Goal: Task Accomplishment & Management: Manage account settings

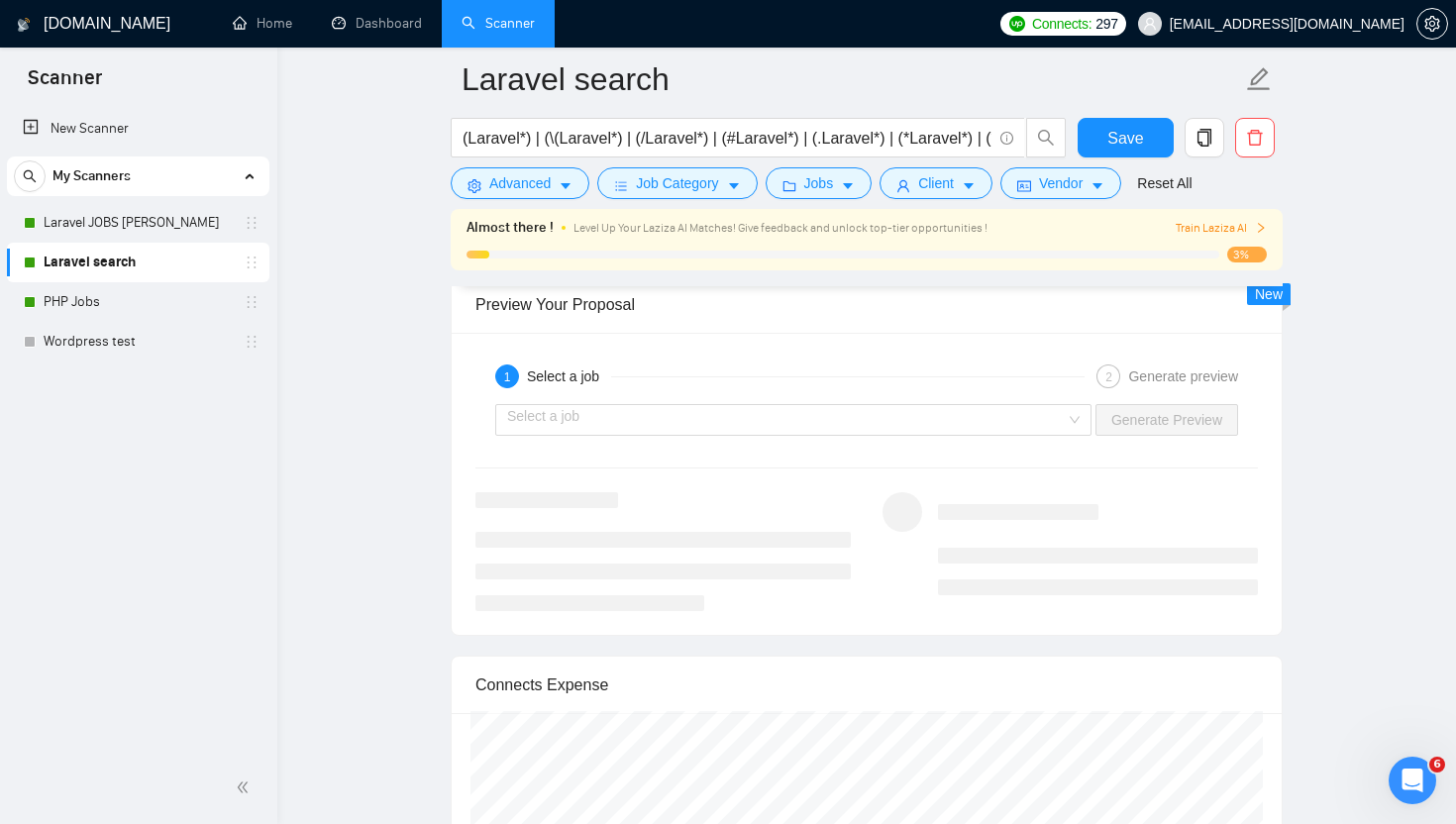
scroll to position [44, 0]
click at [104, 223] on link "Laravel JOBS [PERSON_NAME]" at bounding box center [137, 223] width 188 height 40
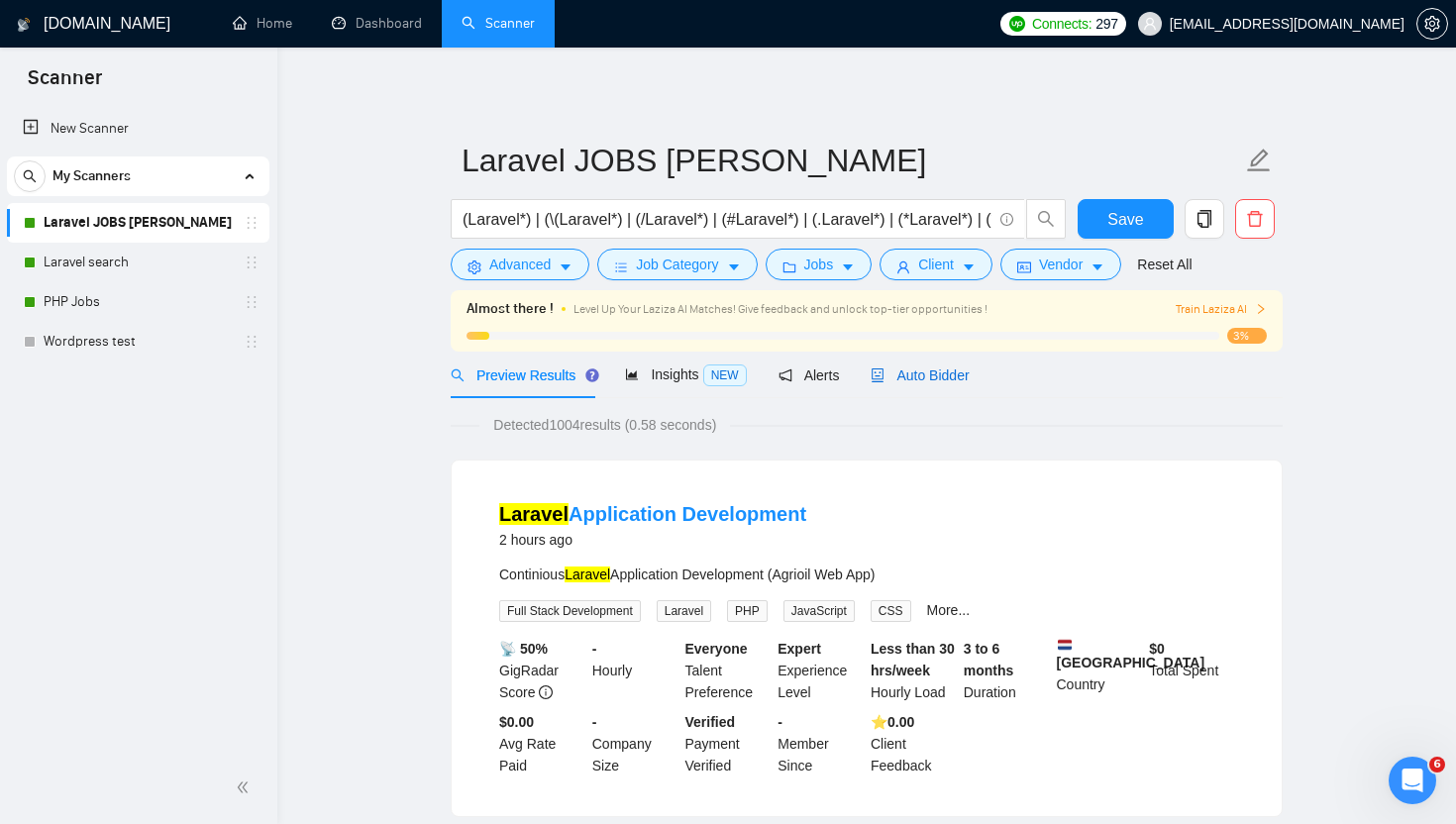
click at [916, 376] on span "Auto Bidder" at bounding box center [920, 375] width 99 height 16
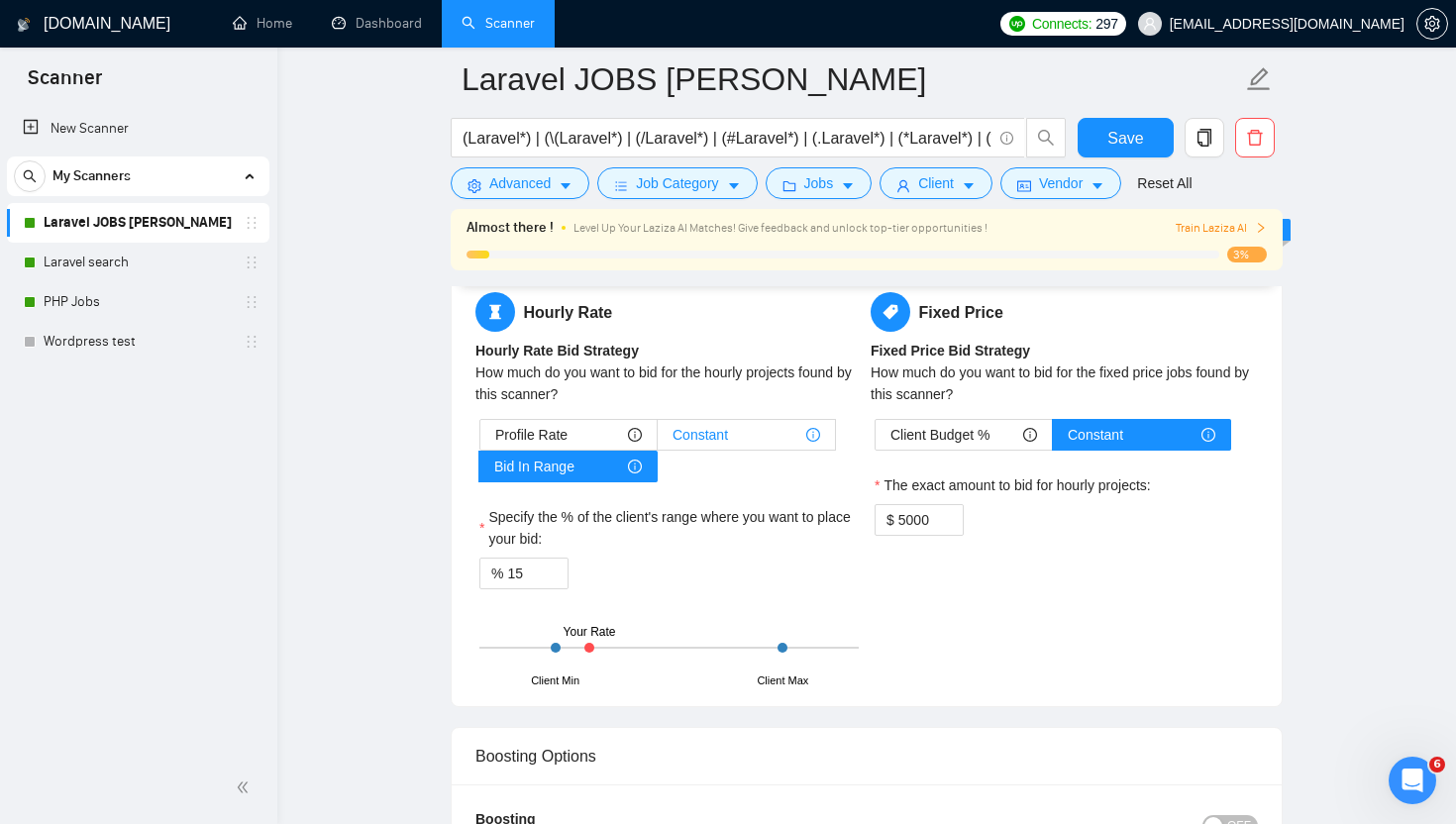
scroll to position [3066, 0]
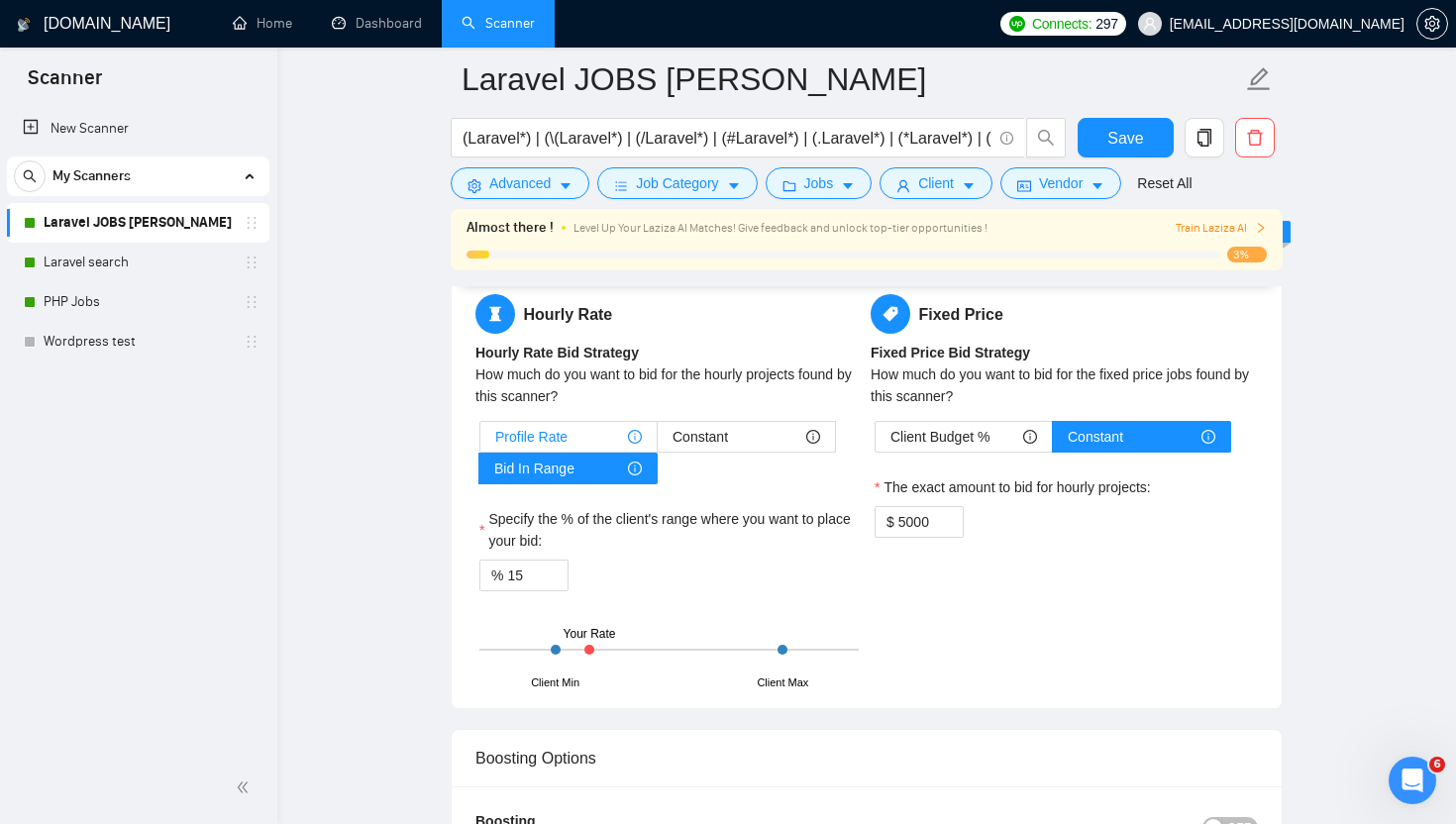
click at [574, 435] on div "Profile Rate" at bounding box center [568, 437] width 146 height 30
click at [481, 442] on input "Profile Rate" at bounding box center [481, 442] width 0 height 0
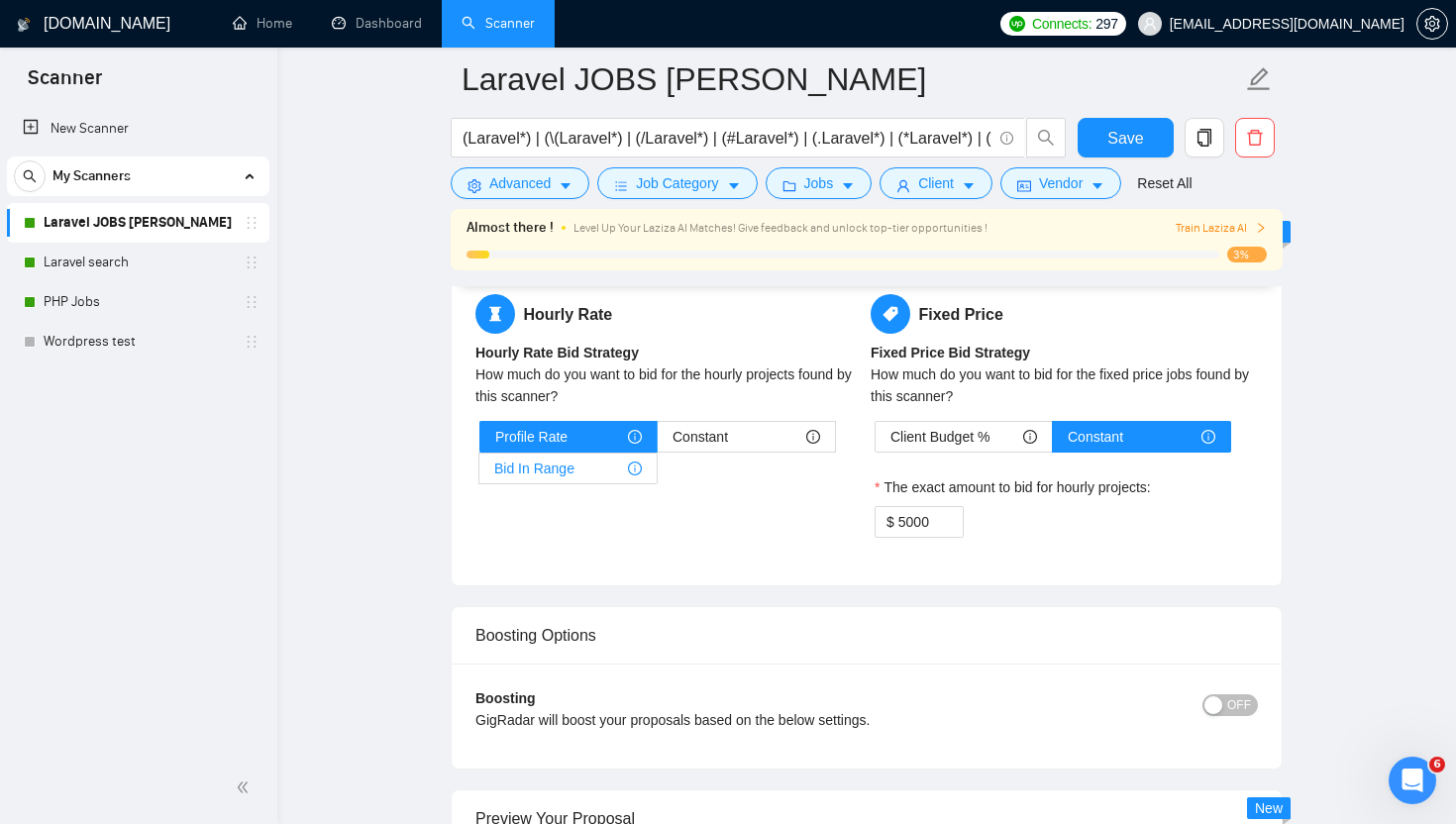
click at [595, 468] on div "Bid In Range" at bounding box center [568, 469] width 147 height 30
click at [480, 474] on input "Bid In Range" at bounding box center [480, 474] width 0 height 0
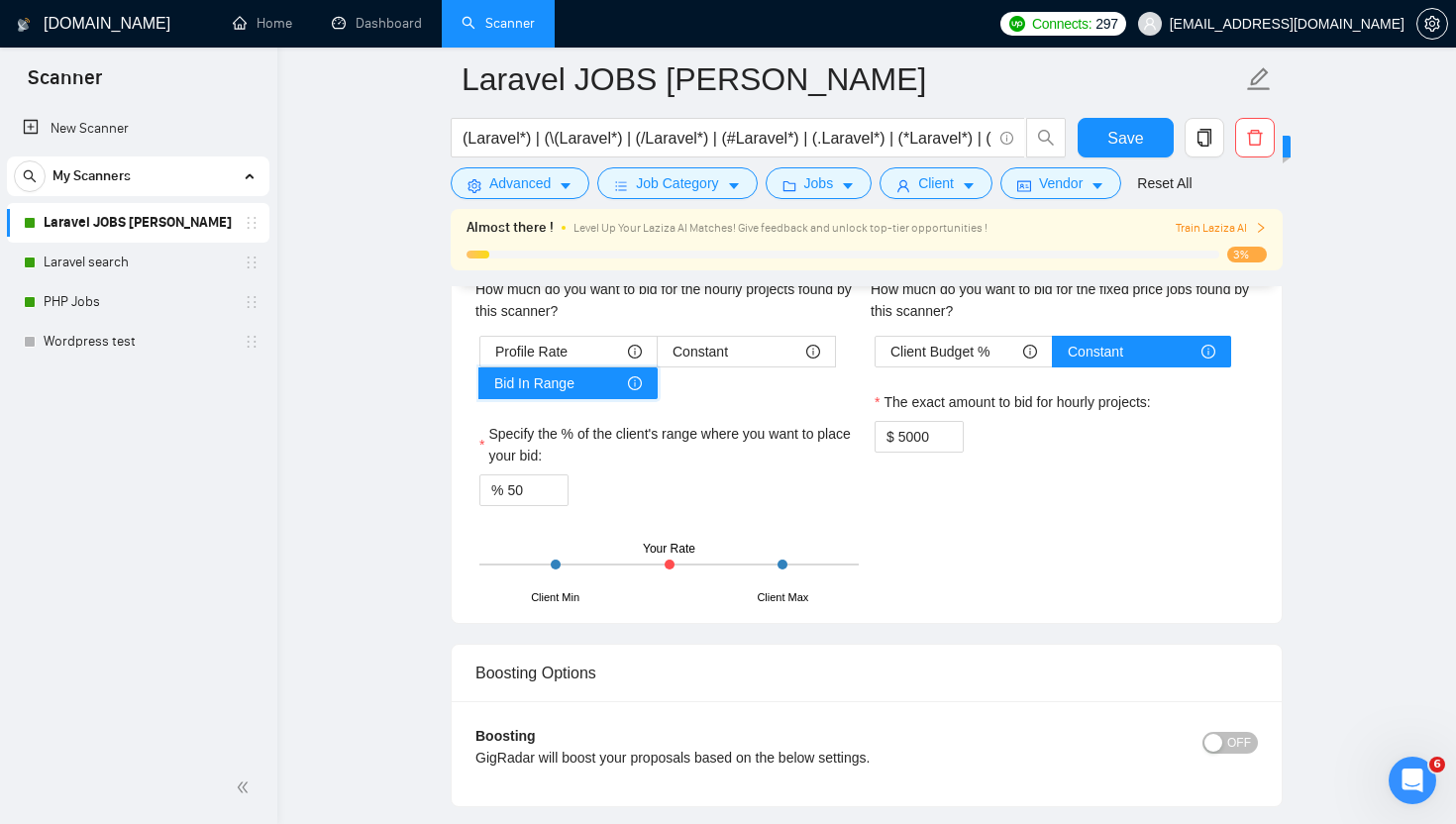
scroll to position [3101, 0]
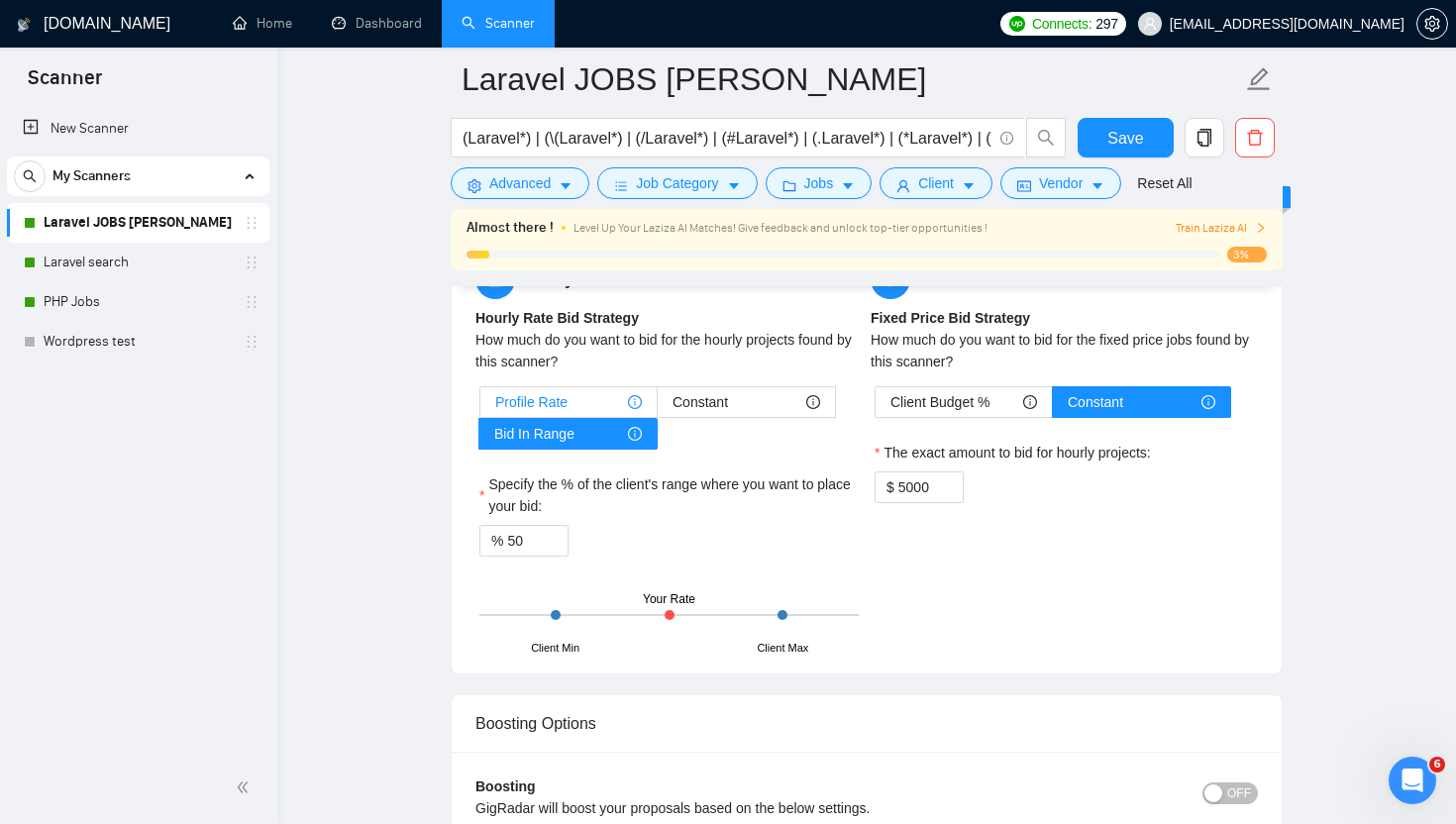
click at [564, 401] on span "Profile Rate" at bounding box center [531, 402] width 73 height 30
click at [481, 407] on input "Profile Rate" at bounding box center [481, 407] width 0 height 0
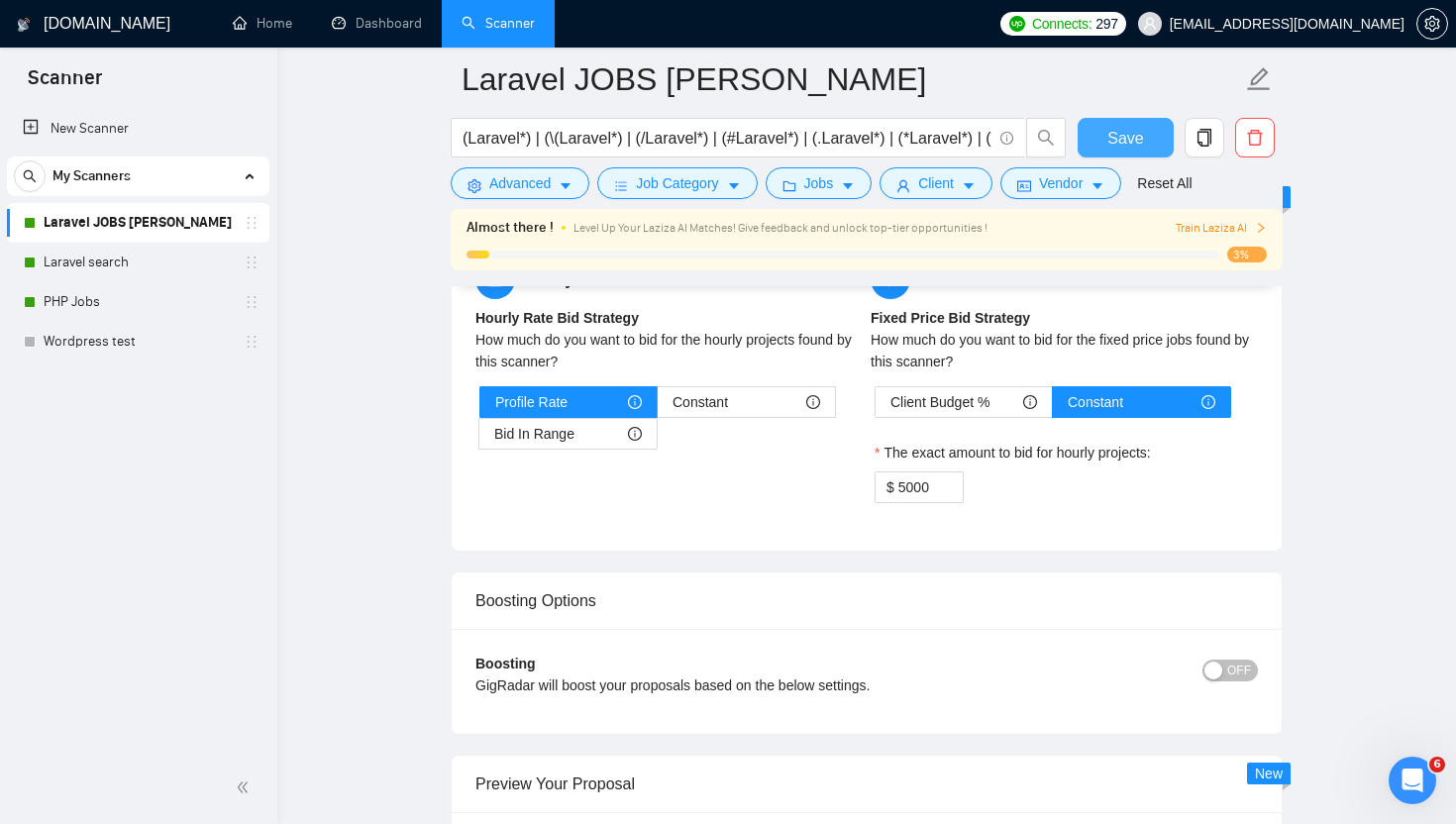
click at [1107, 143] on button "Save" at bounding box center [1126, 137] width 97 height 40
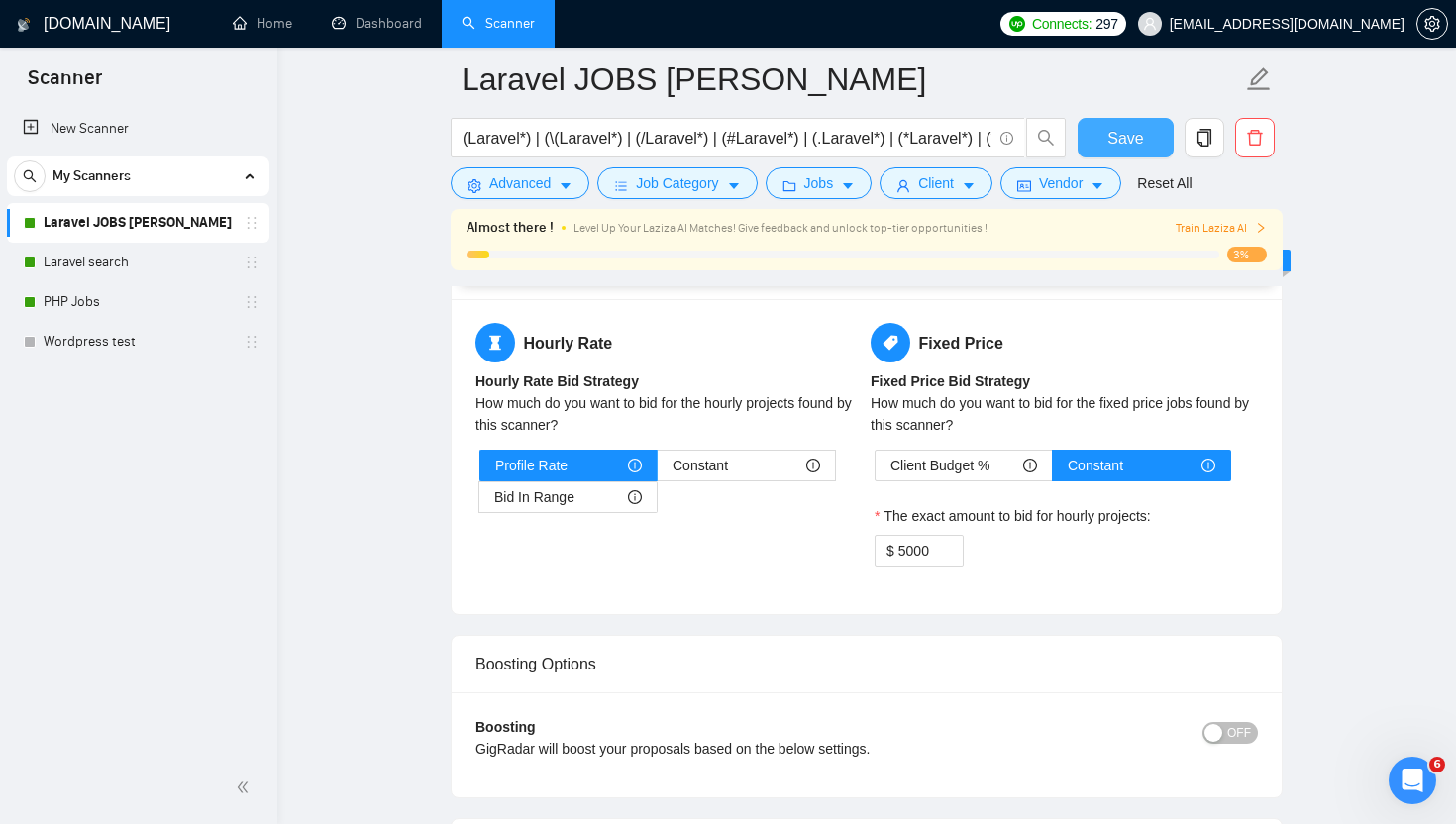
scroll to position [2933, 0]
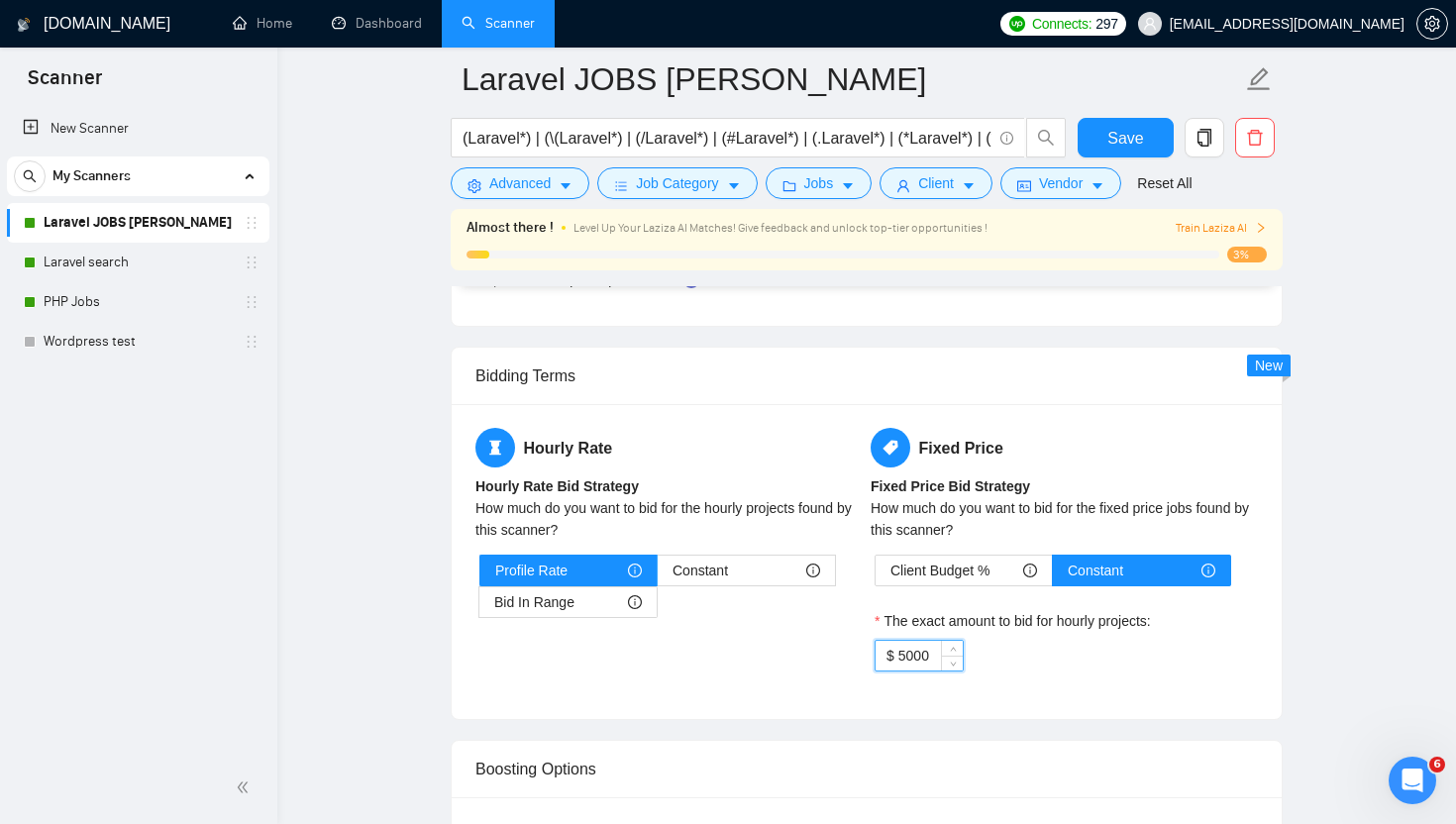
click at [937, 655] on input "5000" at bounding box center [931, 656] width 65 height 30
type input "40"
click at [1085, 653] on div "$ 40" at bounding box center [1064, 656] width 379 height 32
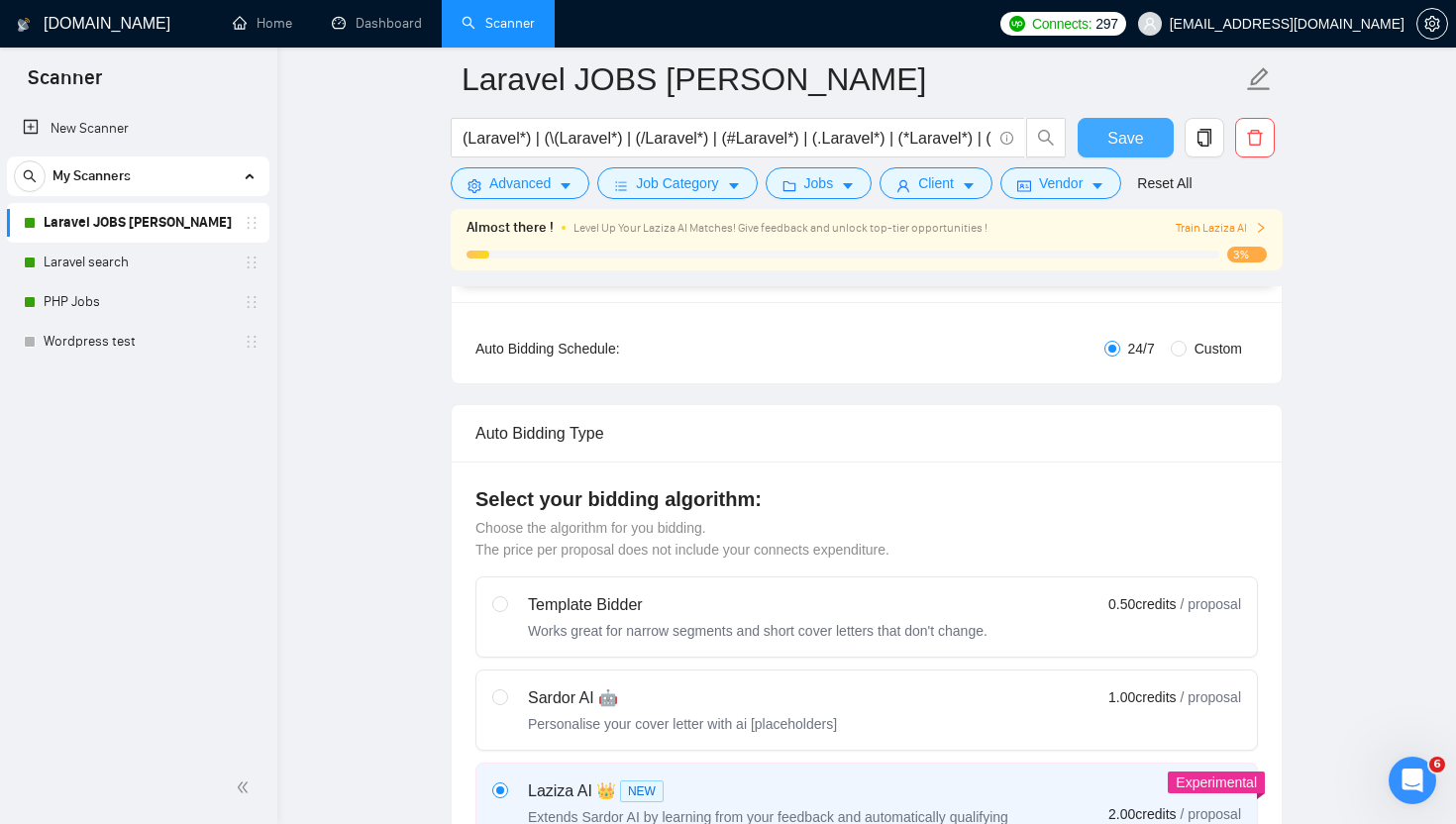
scroll to position [343, 0]
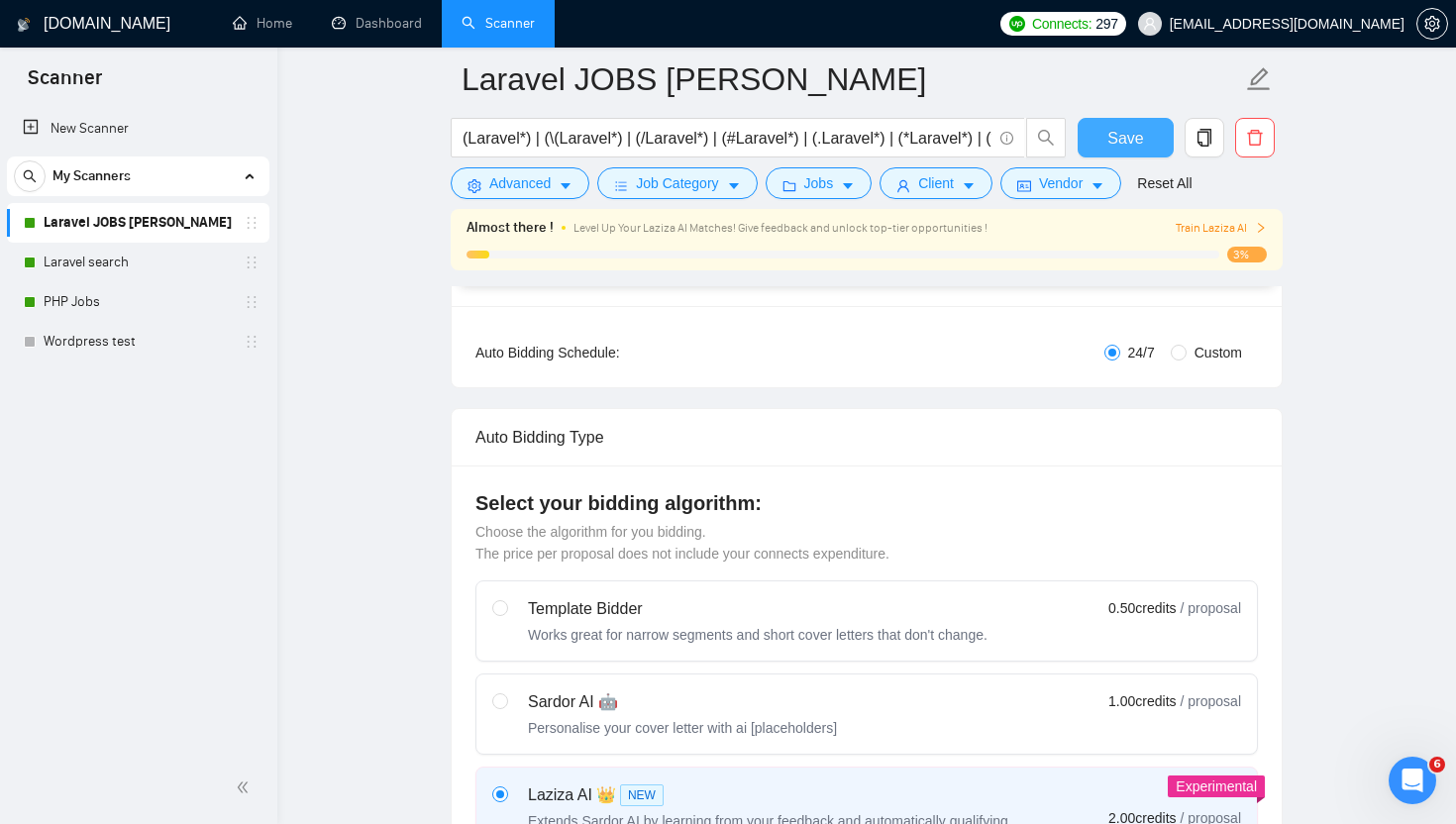
drag, startPoint x: 1118, startPoint y: 141, endPoint x: 1094, endPoint y: 398, distance: 258.1
click at [1118, 141] on span "Save" at bounding box center [1126, 137] width 36 height 25
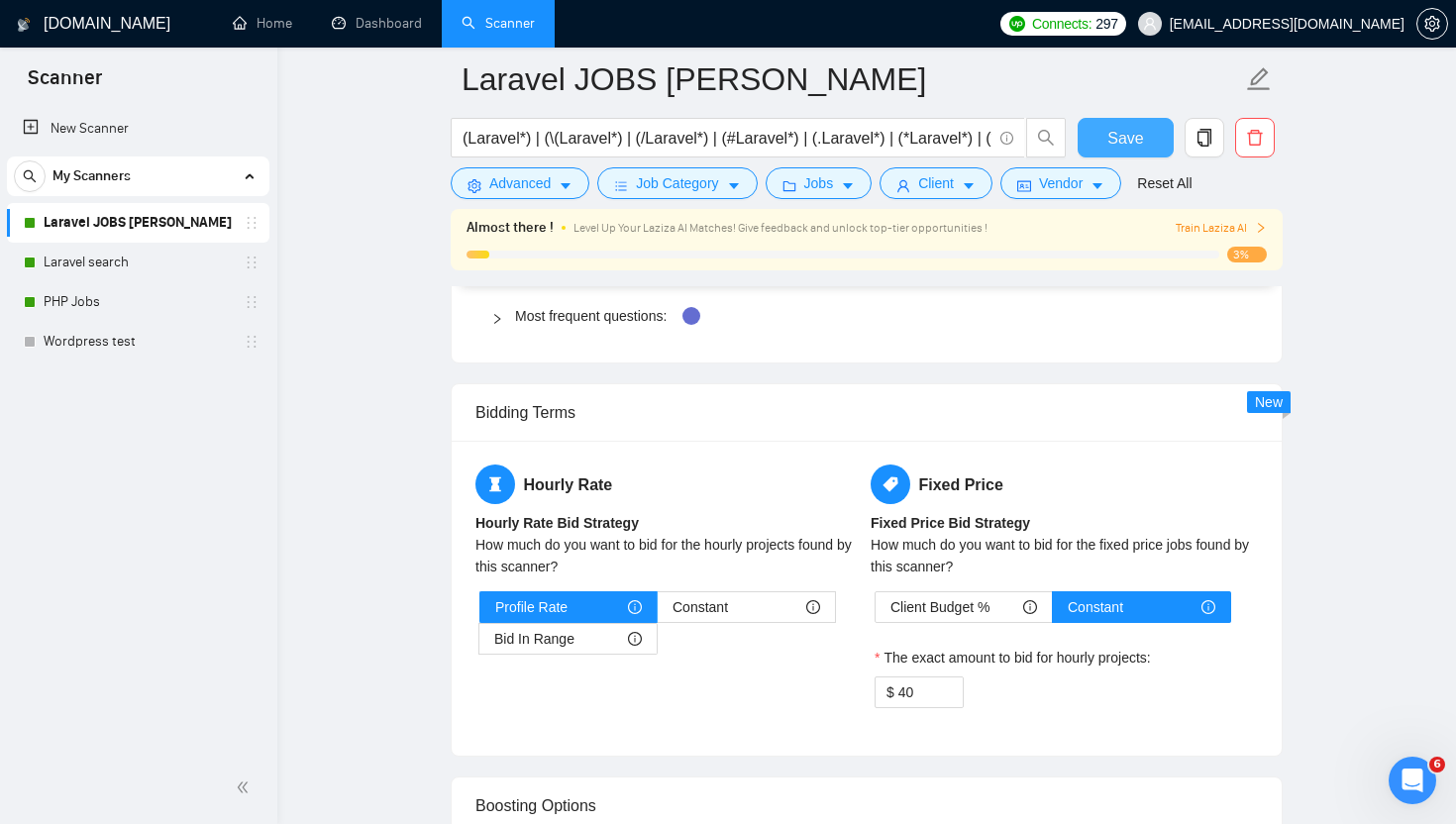
scroll to position [2922, 0]
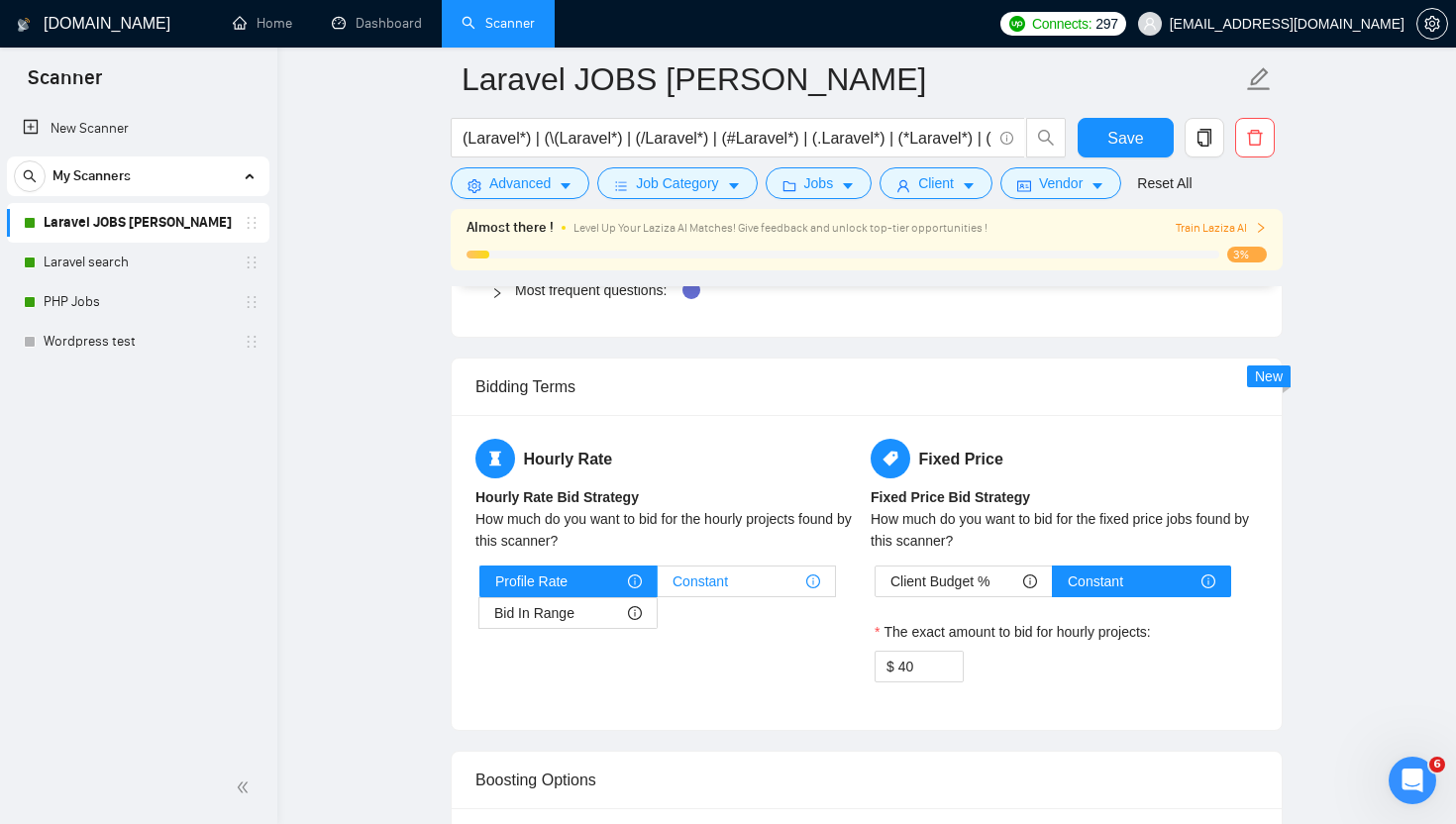
click at [712, 576] on span "Constant" at bounding box center [701, 581] width 56 height 30
click at [658, 586] on input "Constant" at bounding box center [658, 586] width 0 height 0
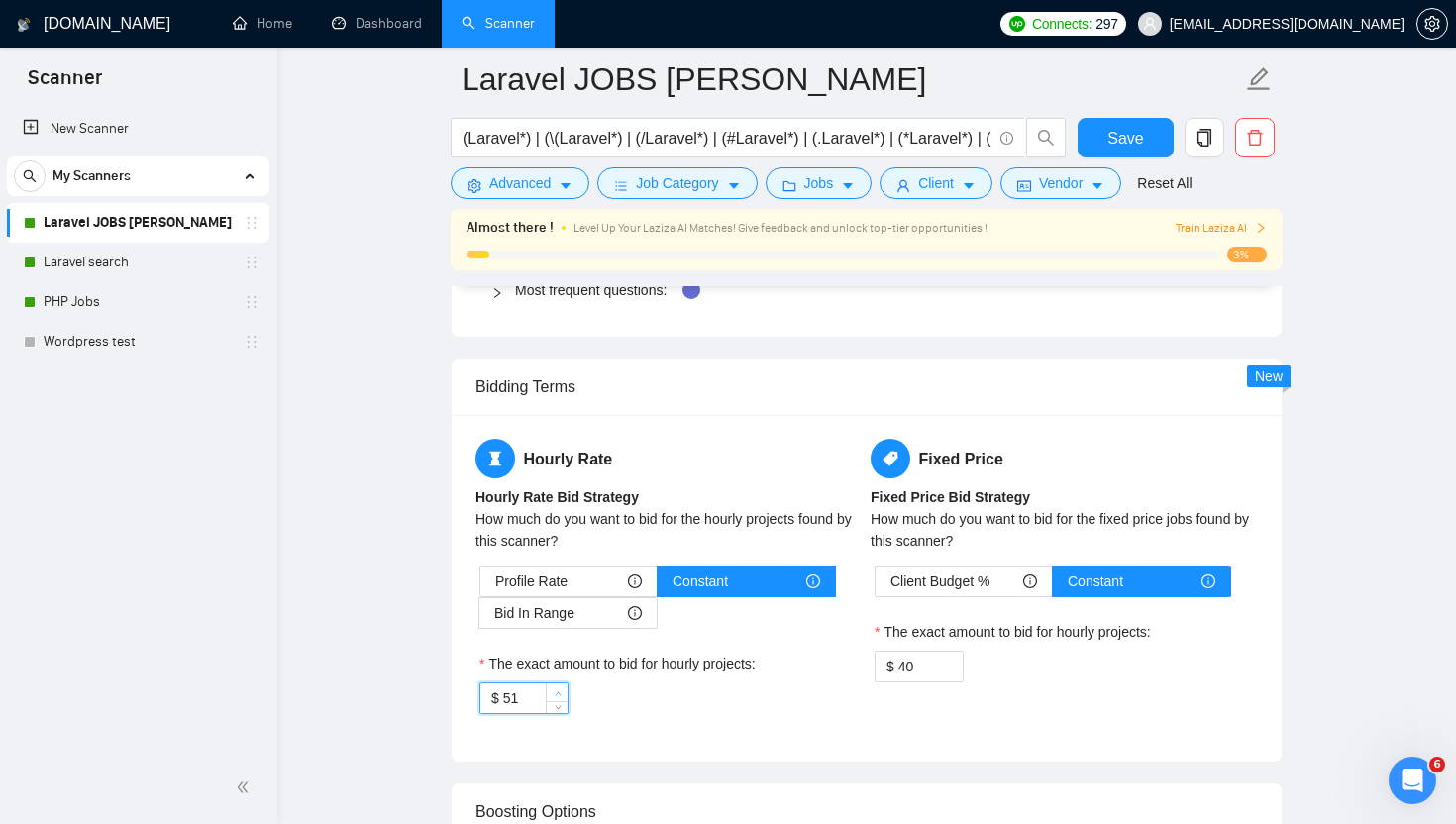
click at [549, 689] on span "Increase Value" at bounding box center [556, 693] width 22 height 18
click at [559, 705] on icon "down" at bounding box center [557, 705] width 7 height 7
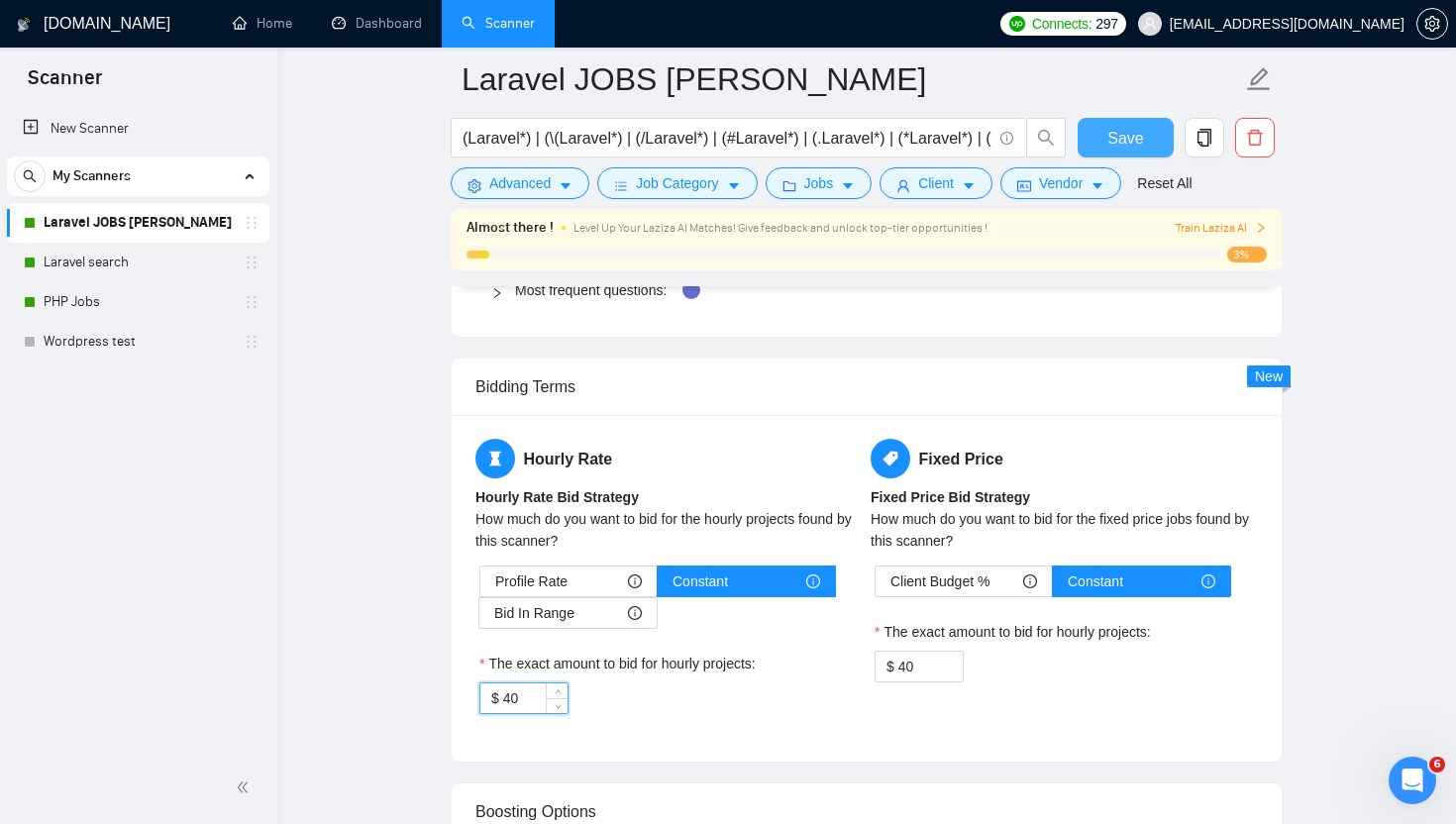
type input "40"
drag, startPoint x: 1116, startPoint y: 129, endPoint x: 1017, endPoint y: 202, distance: 123.0
click at [1115, 129] on span "Save" at bounding box center [1126, 137] width 36 height 25
click at [928, 669] on input "40" at bounding box center [931, 667] width 65 height 30
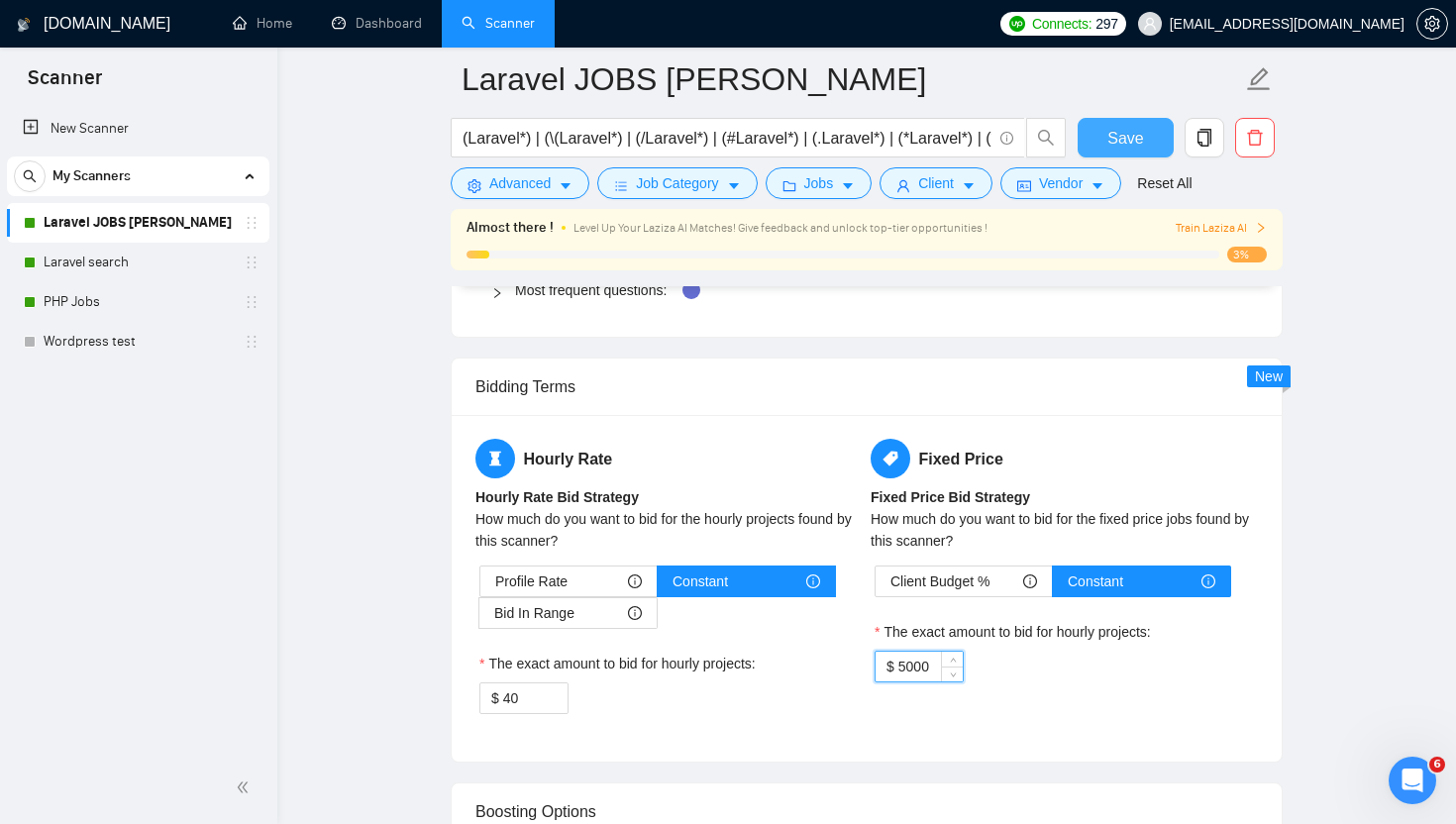
type input "5000"
drag, startPoint x: 1106, startPoint y: 131, endPoint x: 964, endPoint y: 246, distance: 182.7
click at [1105, 131] on button "Save" at bounding box center [1126, 137] width 97 height 40
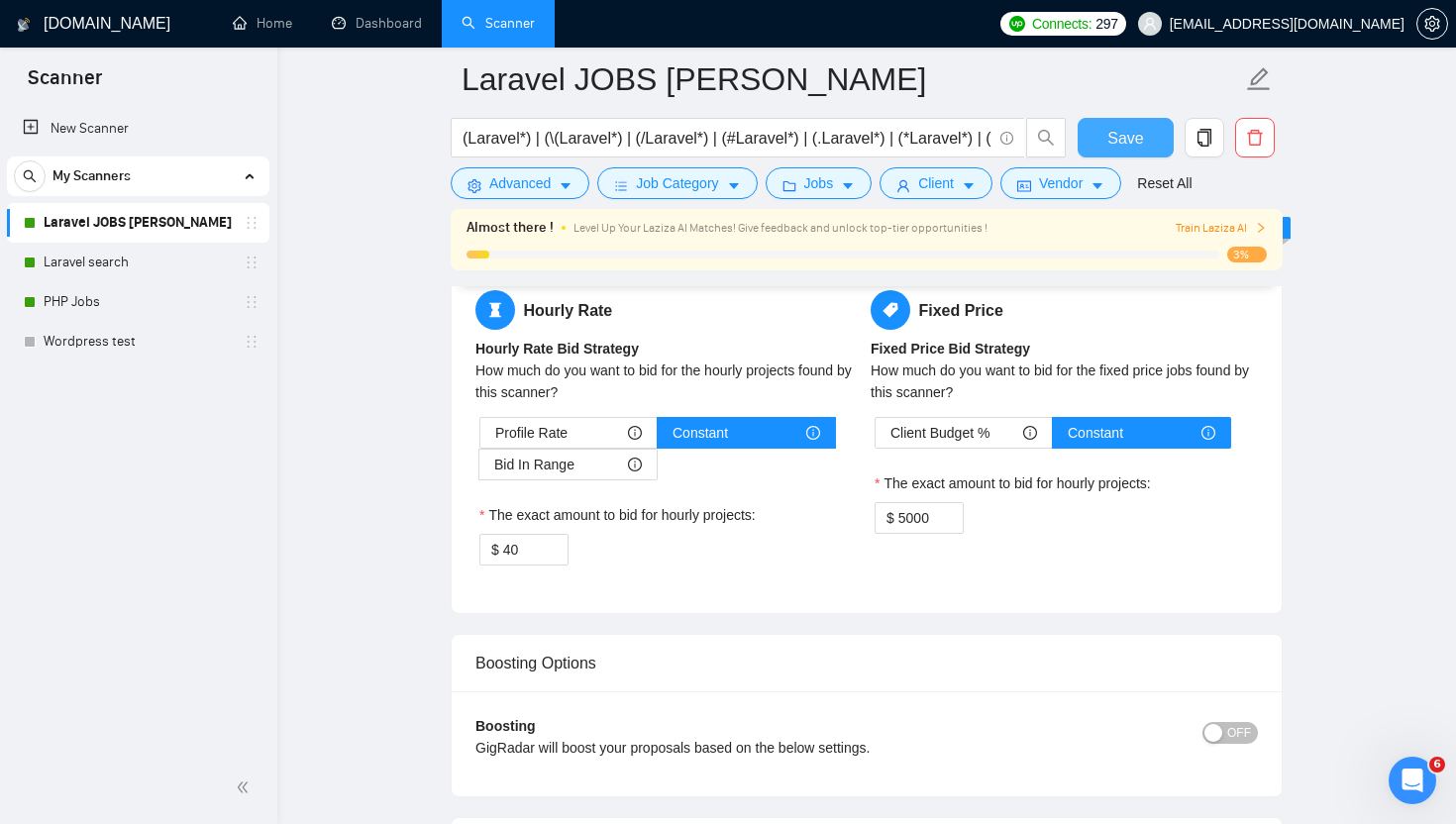
scroll to position [3058, 0]
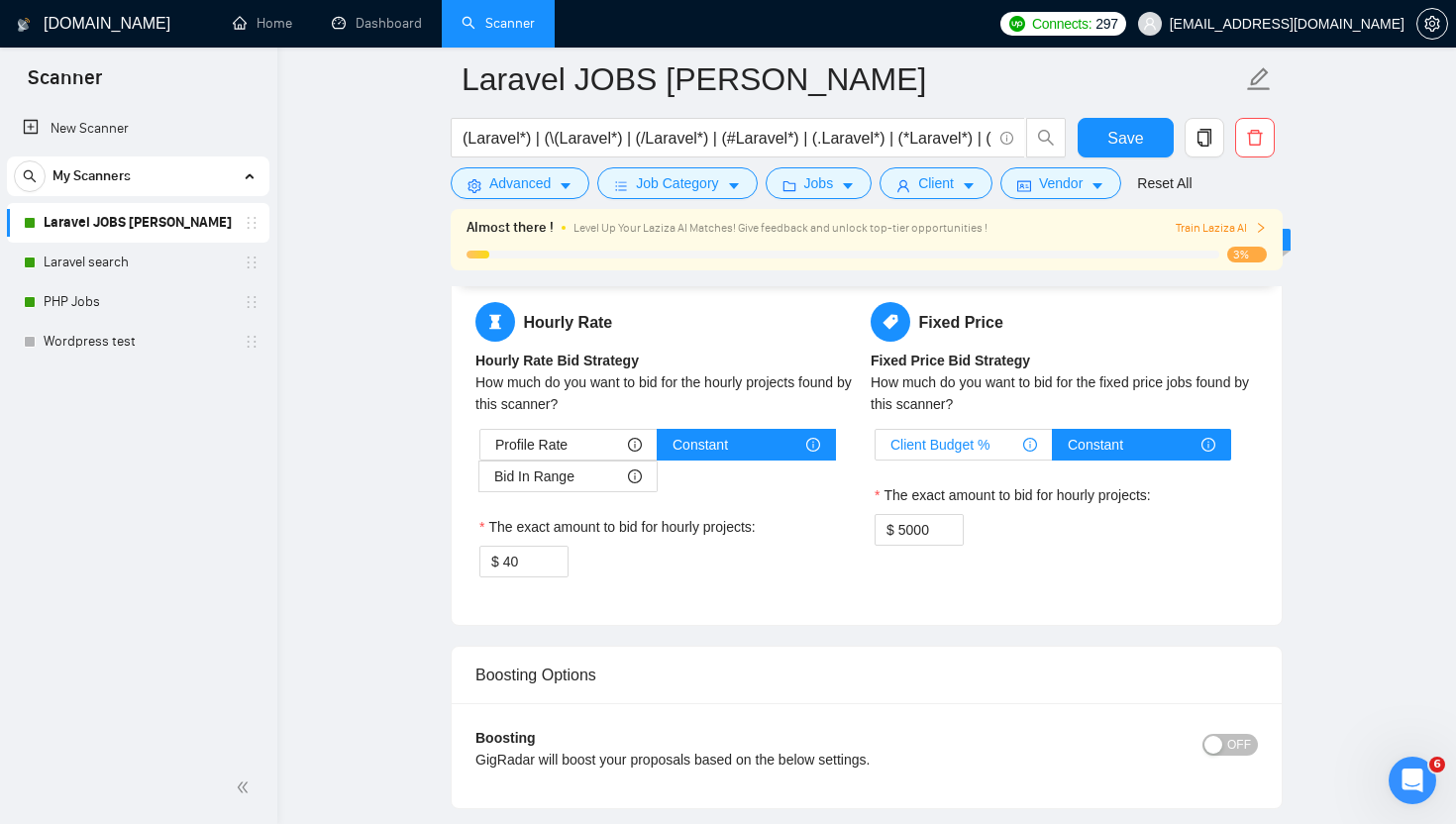
click at [918, 445] on span "Client Budget %" at bounding box center [940, 445] width 100 height 30
click at [876, 450] on input "Client Budget %" at bounding box center [876, 450] width 0 height 0
type input "100"
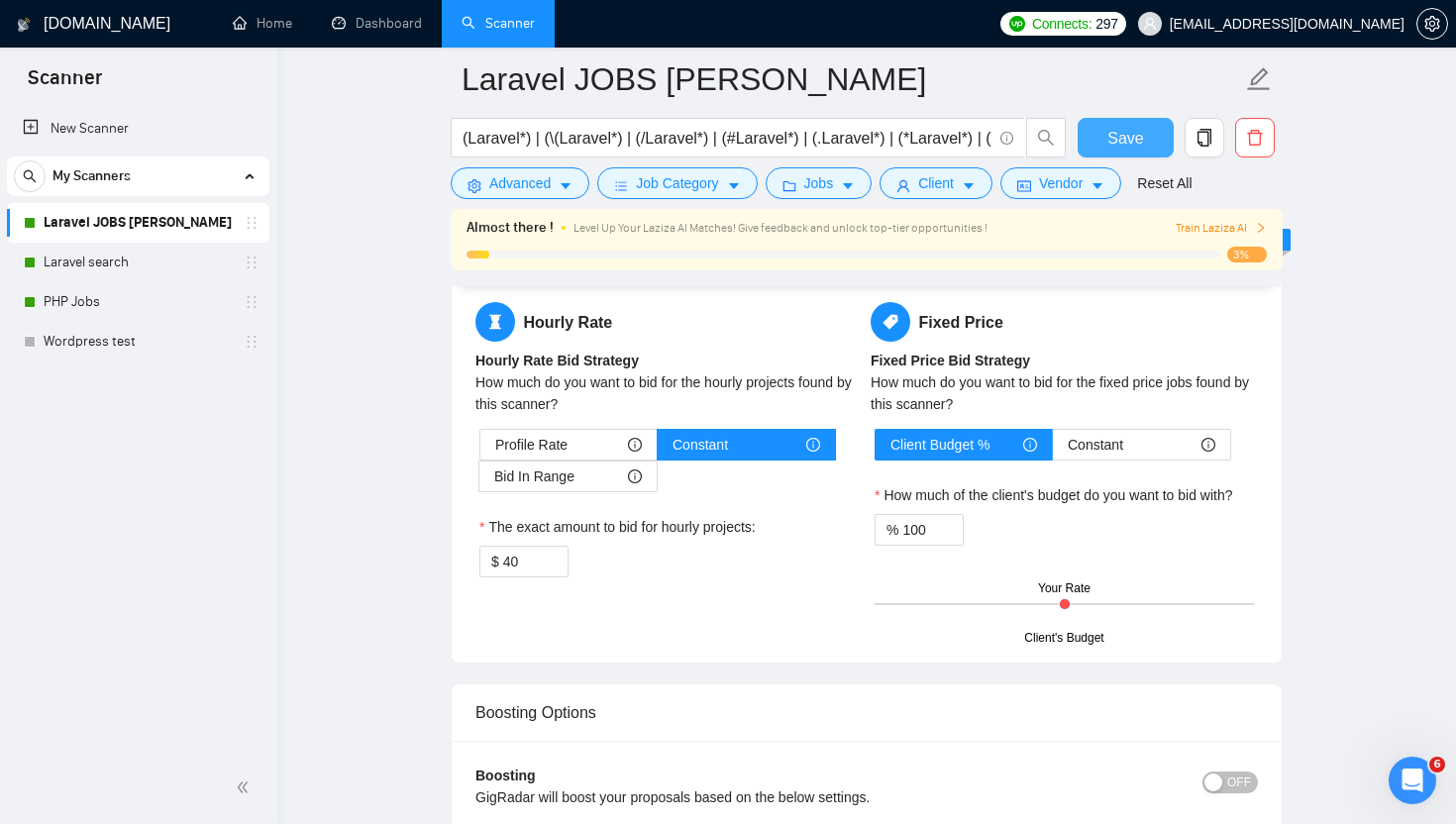
drag, startPoint x: 1107, startPoint y: 145, endPoint x: 937, endPoint y: 239, distance: 194.3
click at [1107, 145] on button "Save" at bounding box center [1126, 137] width 97 height 40
click at [949, 532] on icon "down" at bounding box center [952, 535] width 7 height 7
click at [953, 536] on icon "down" at bounding box center [952, 535] width 7 height 7
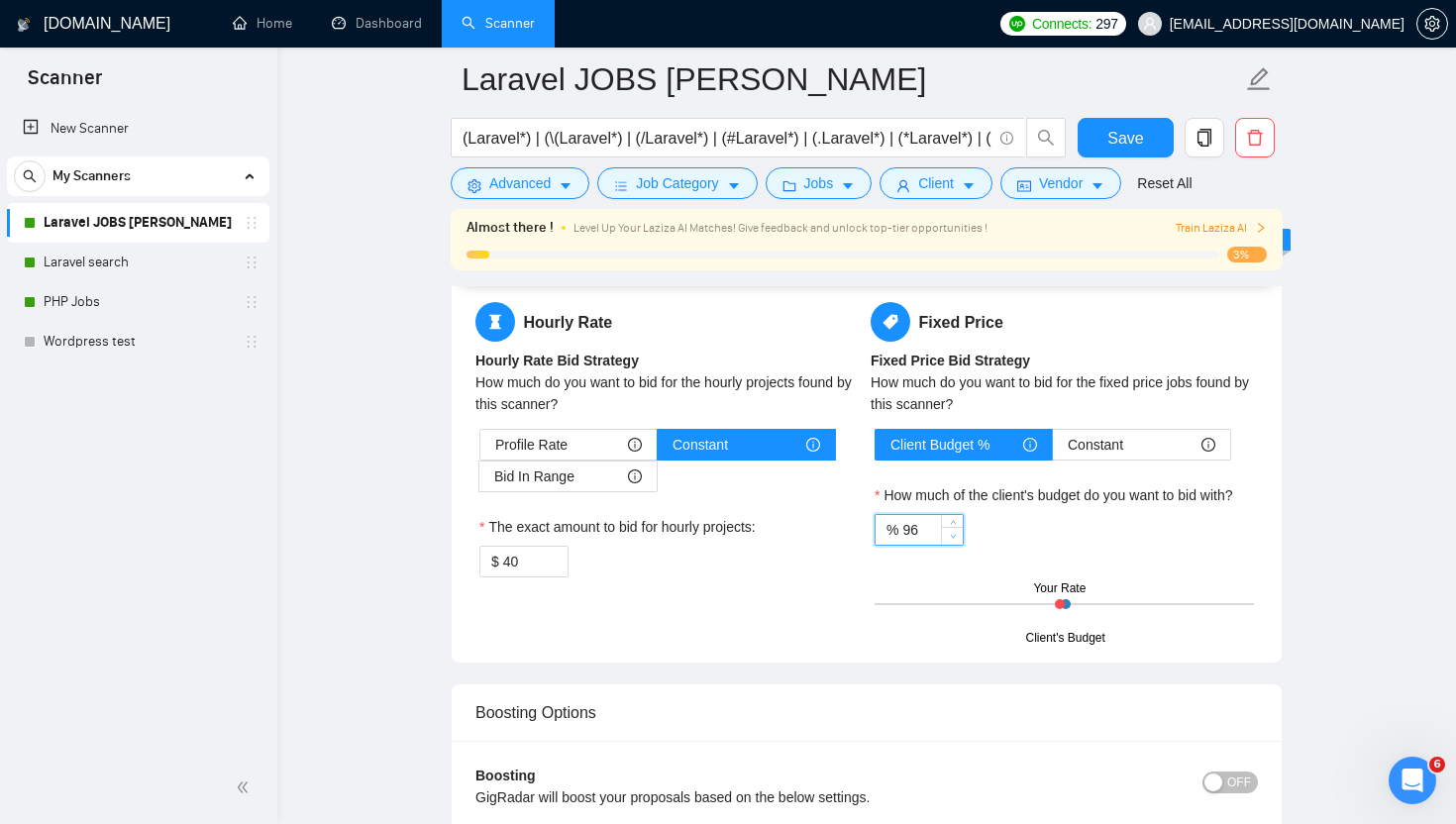
click at [953, 536] on icon "down" at bounding box center [952, 535] width 7 height 7
type input "95"
click at [953, 536] on icon "down" at bounding box center [952, 535] width 7 height 7
drag, startPoint x: 1136, startPoint y: 120, endPoint x: 937, endPoint y: 186, distance: 209.7
click at [1136, 120] on button "Save" at bounding box center [1126, 137] width 97 height 40
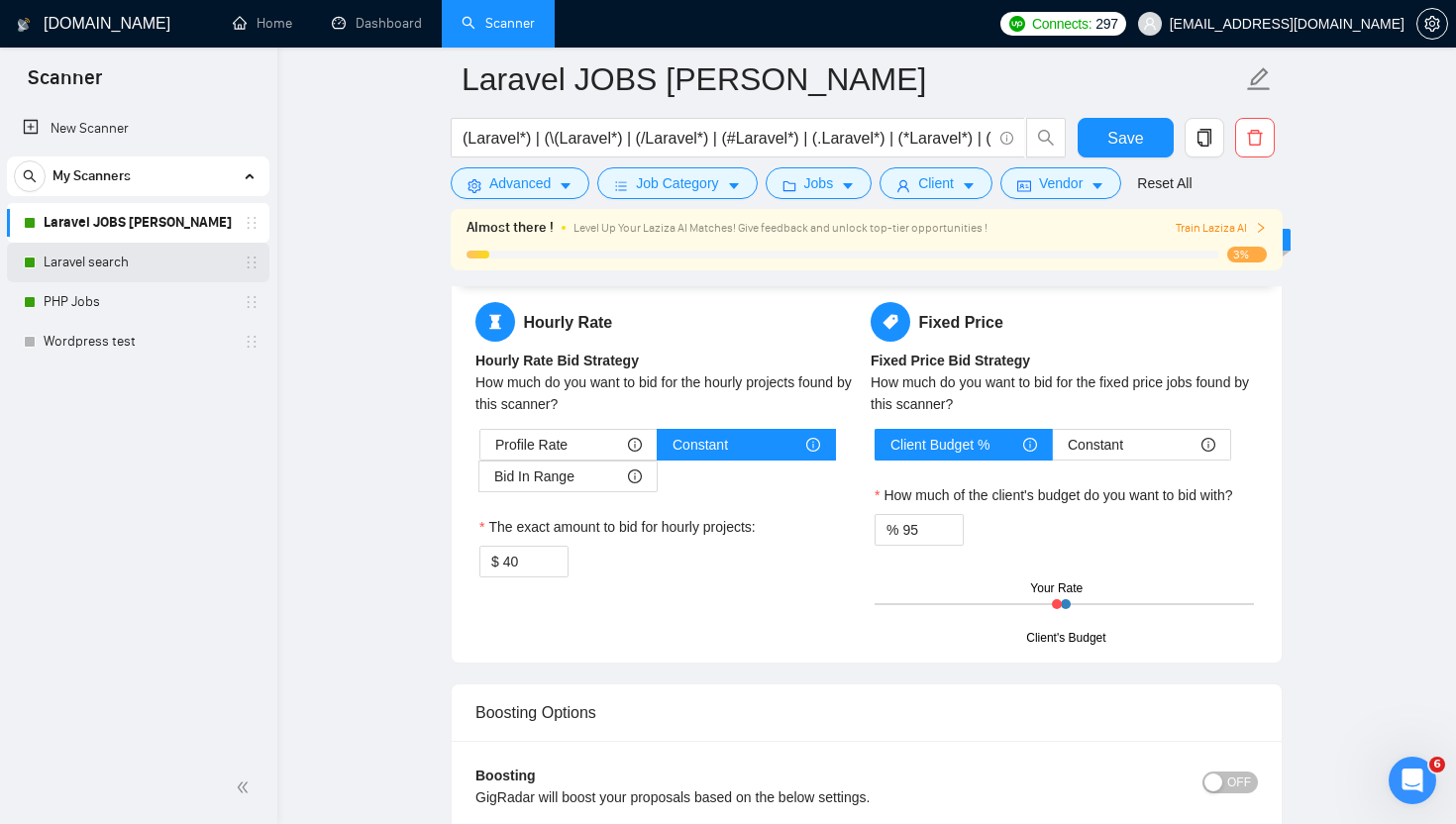
drag, startPoint x: 61, startPoint y: 268, endPoint x: 88, endPoint y: 270, distance: 27.1
click at [61, 268] on link "Laravel search" at bounding box center [137, 263] width 188 height 40
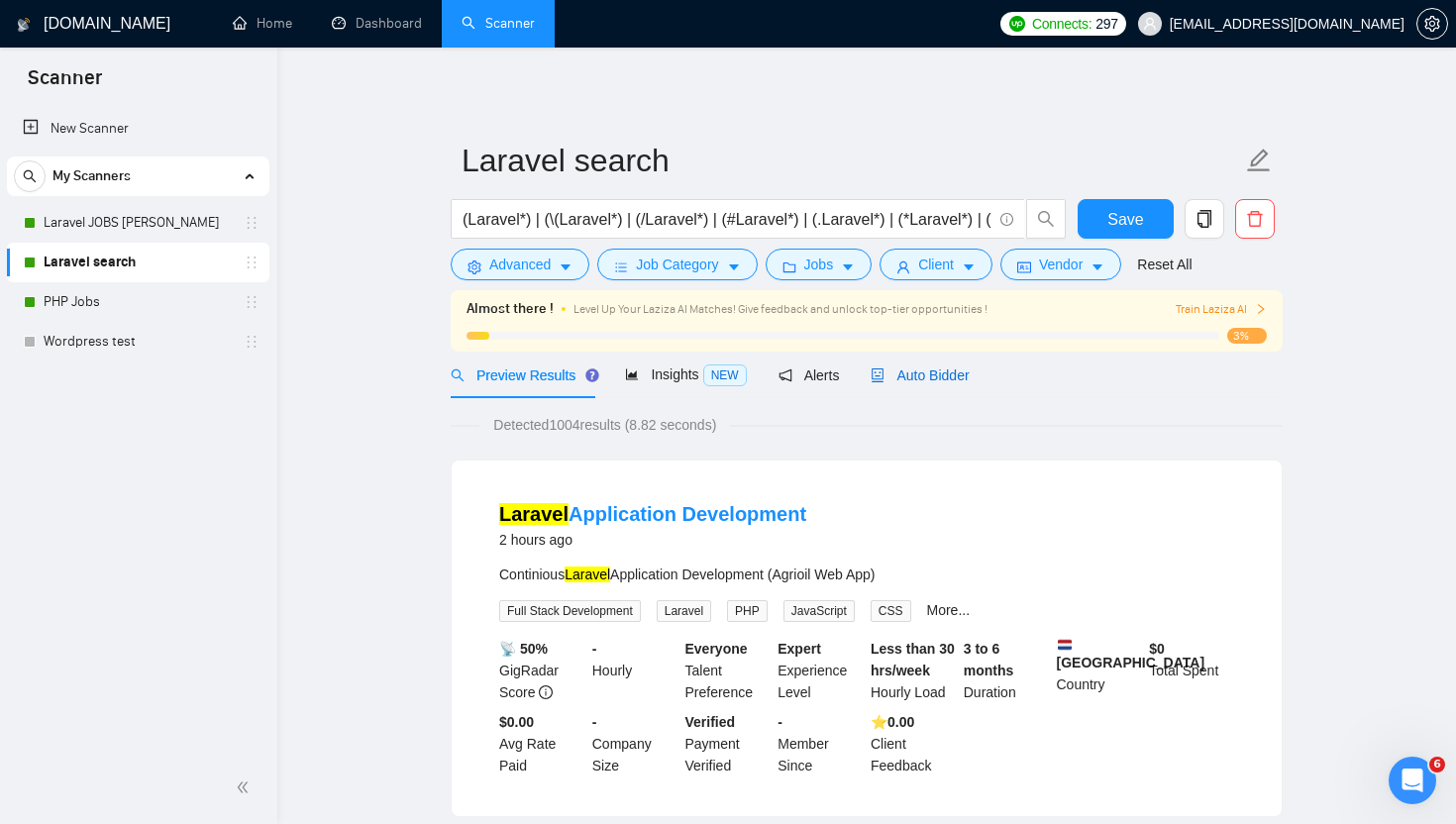
drag, startPoint x: 948, startPoint y: 372, endPoint x: 971, endPoint y: 413, distance: 47.0
click at [948, 372] on span "Auto Bidder" at bounding box center [920, 375] width 99 height 16
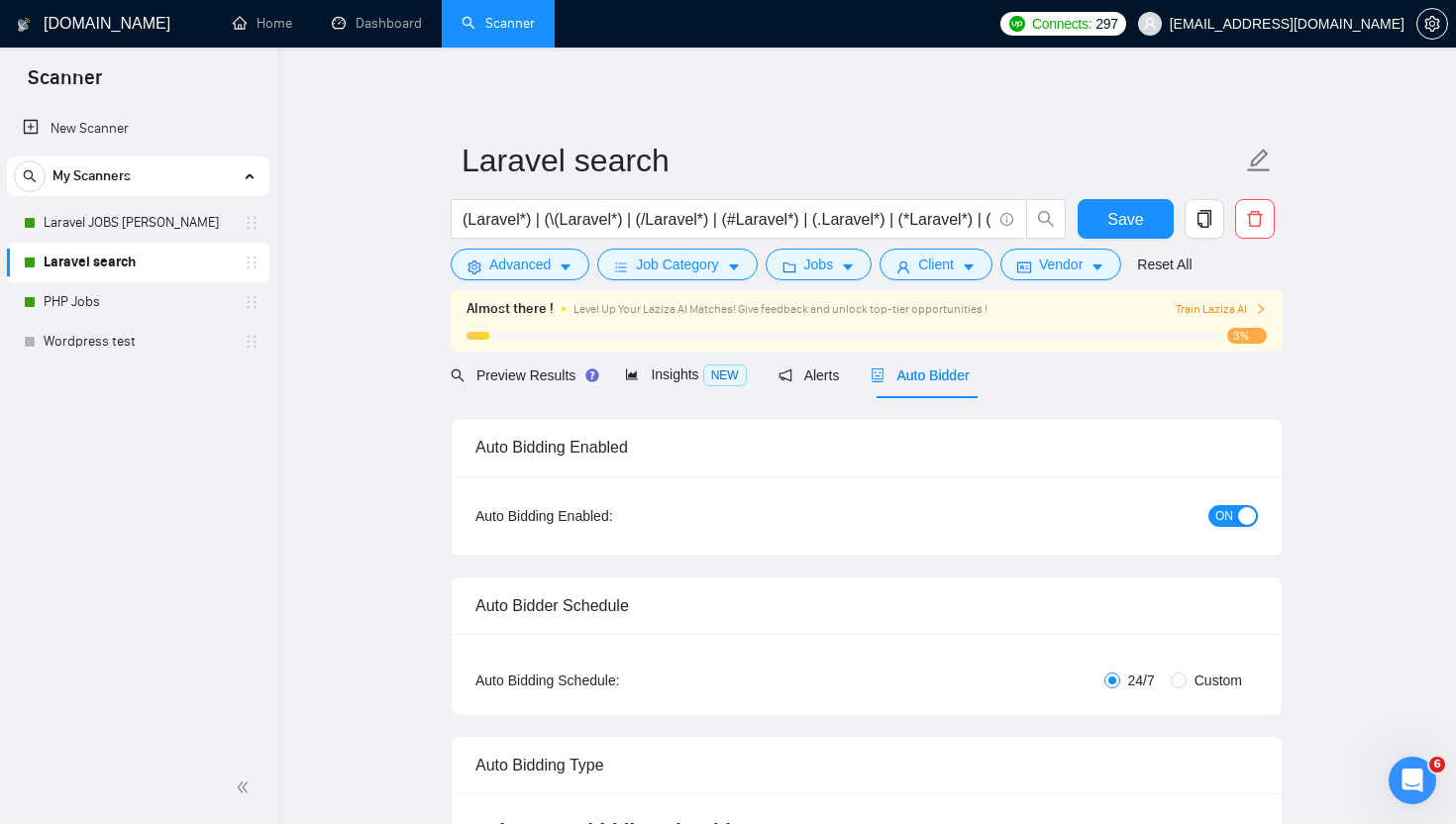
checkbox input "true"
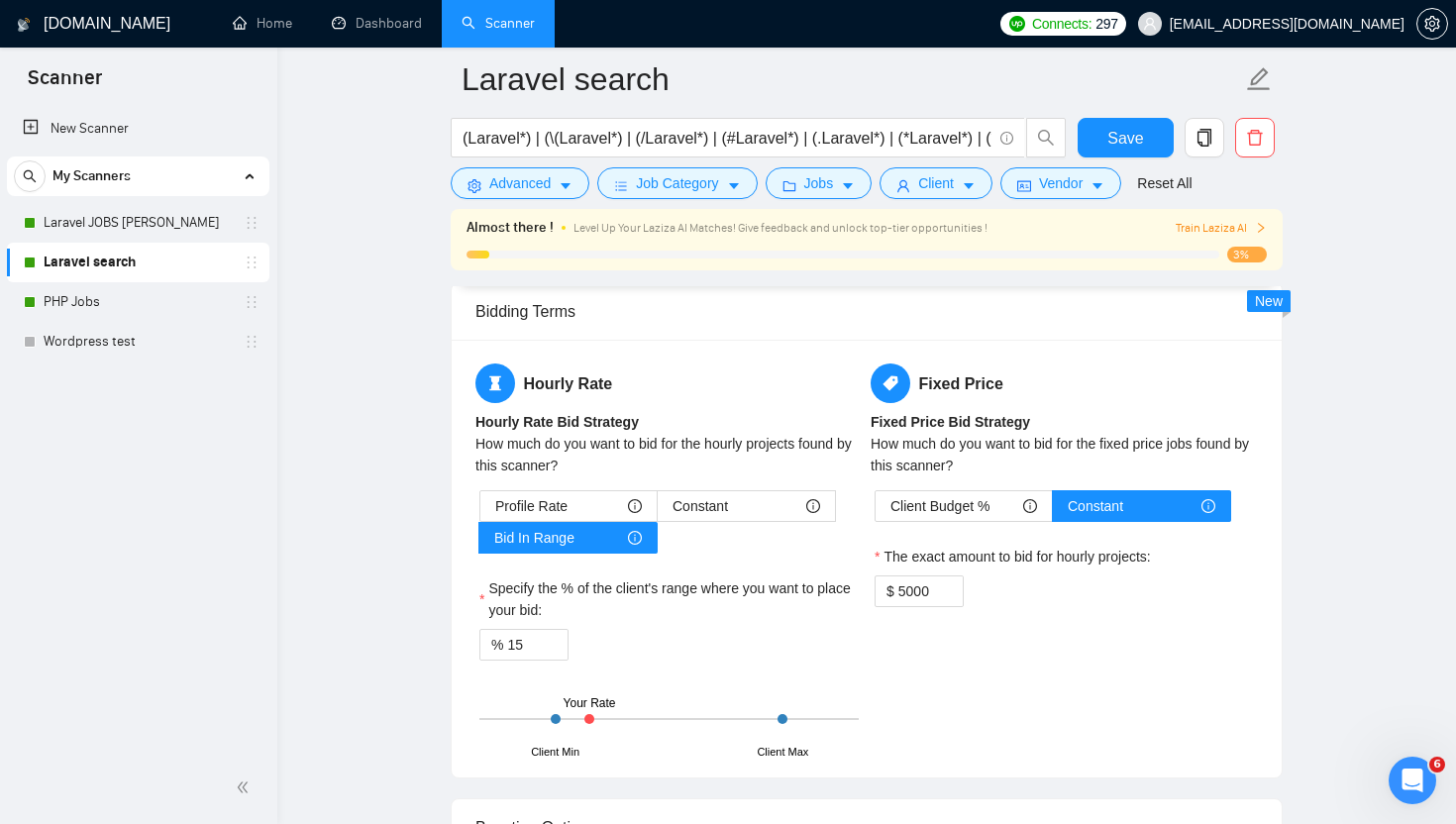
scroll to position [3016, 0]
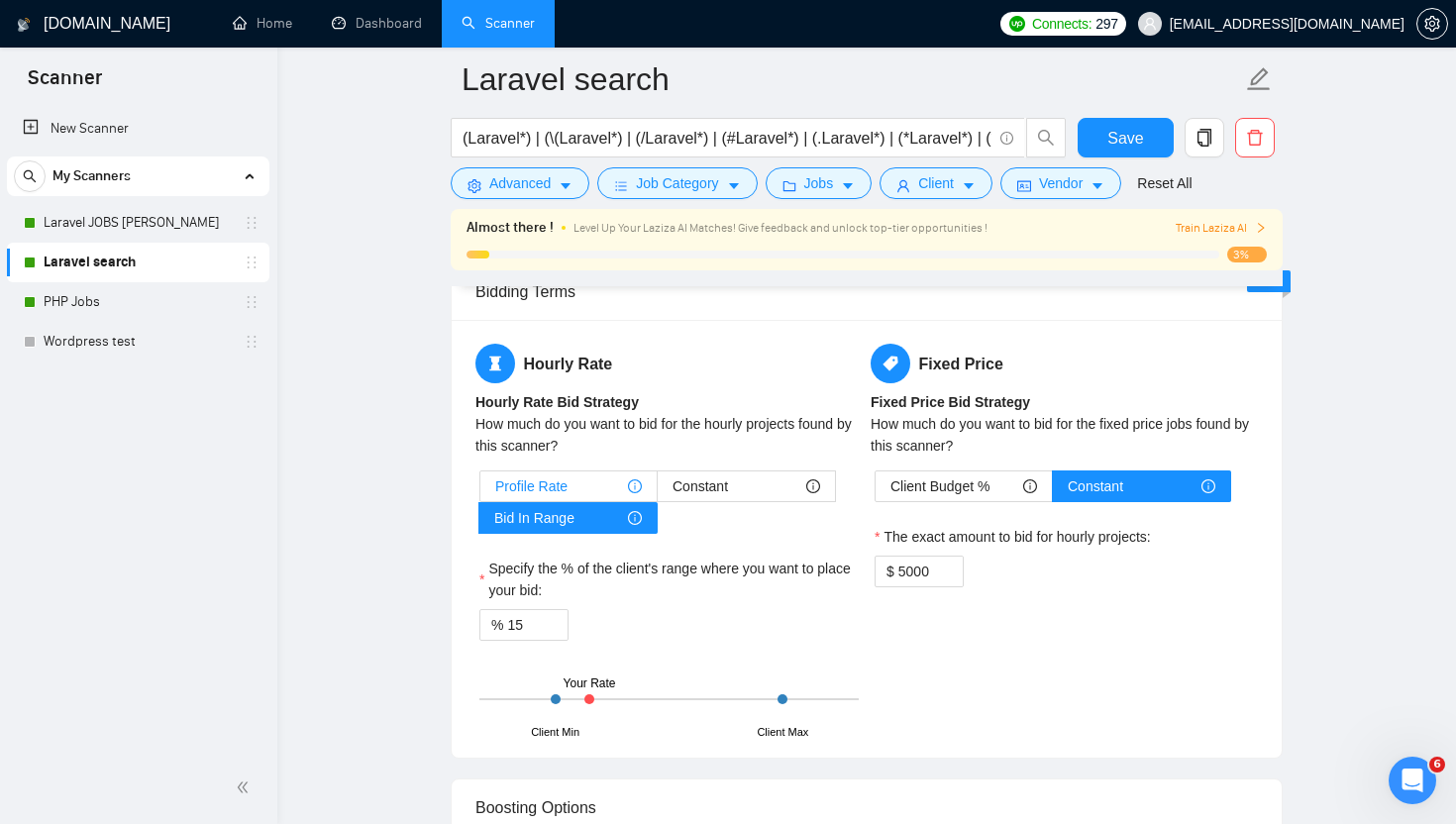
click at [536, 488] on span "Profile Rate" at bounding box center [531, 487] width 73 height 30
click at [481, 492] on input "Profile Rate" at bounding box center [481, 492] width 0 height 0
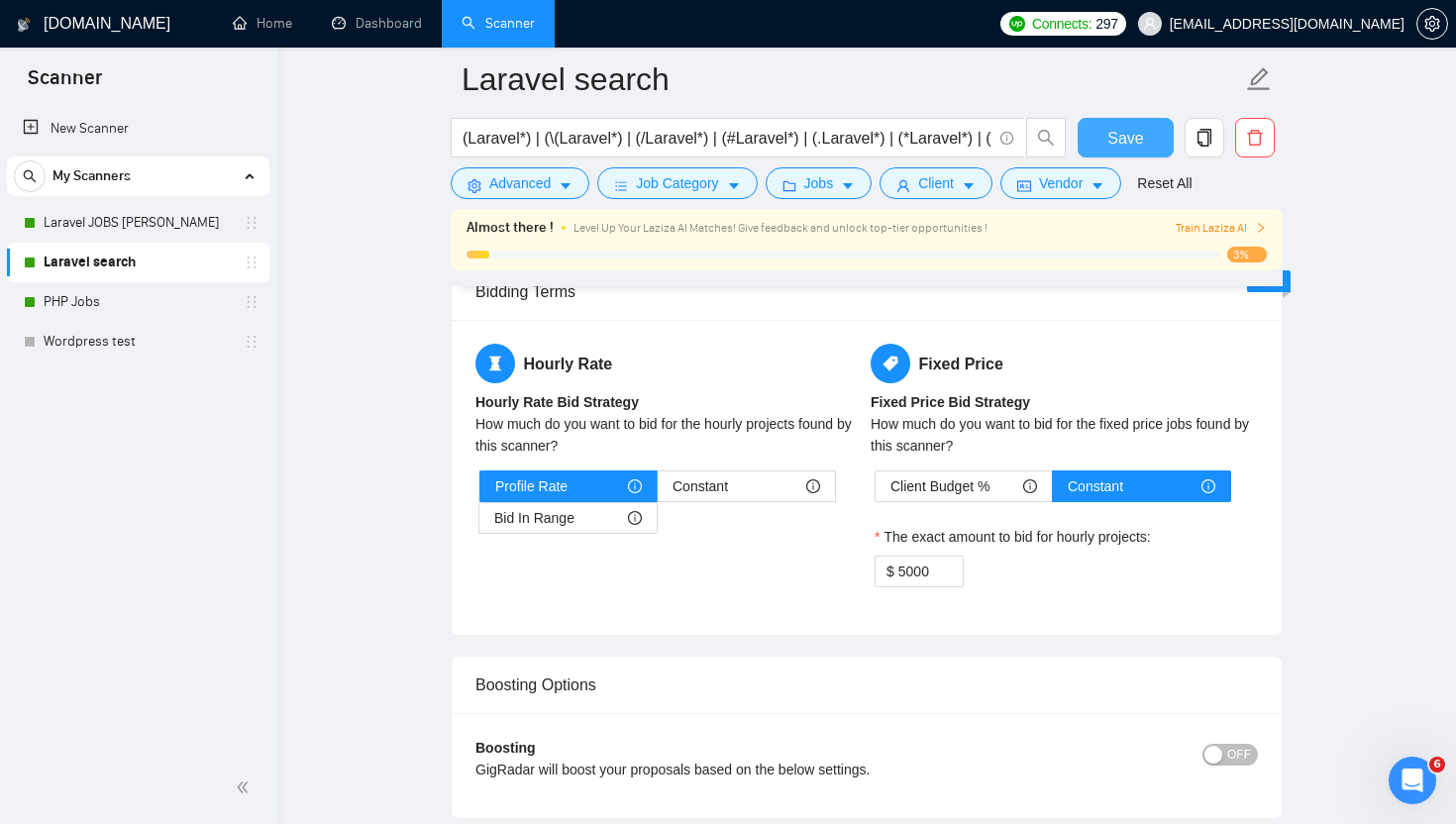
drag, startPoint x: 1101, startPoint y: 149, endPoint x: 950, endPoint y: 265, distance: 190.4
click at [1100, 149] on button "Save" at bounding box center [1126, 137] width 97 height 40
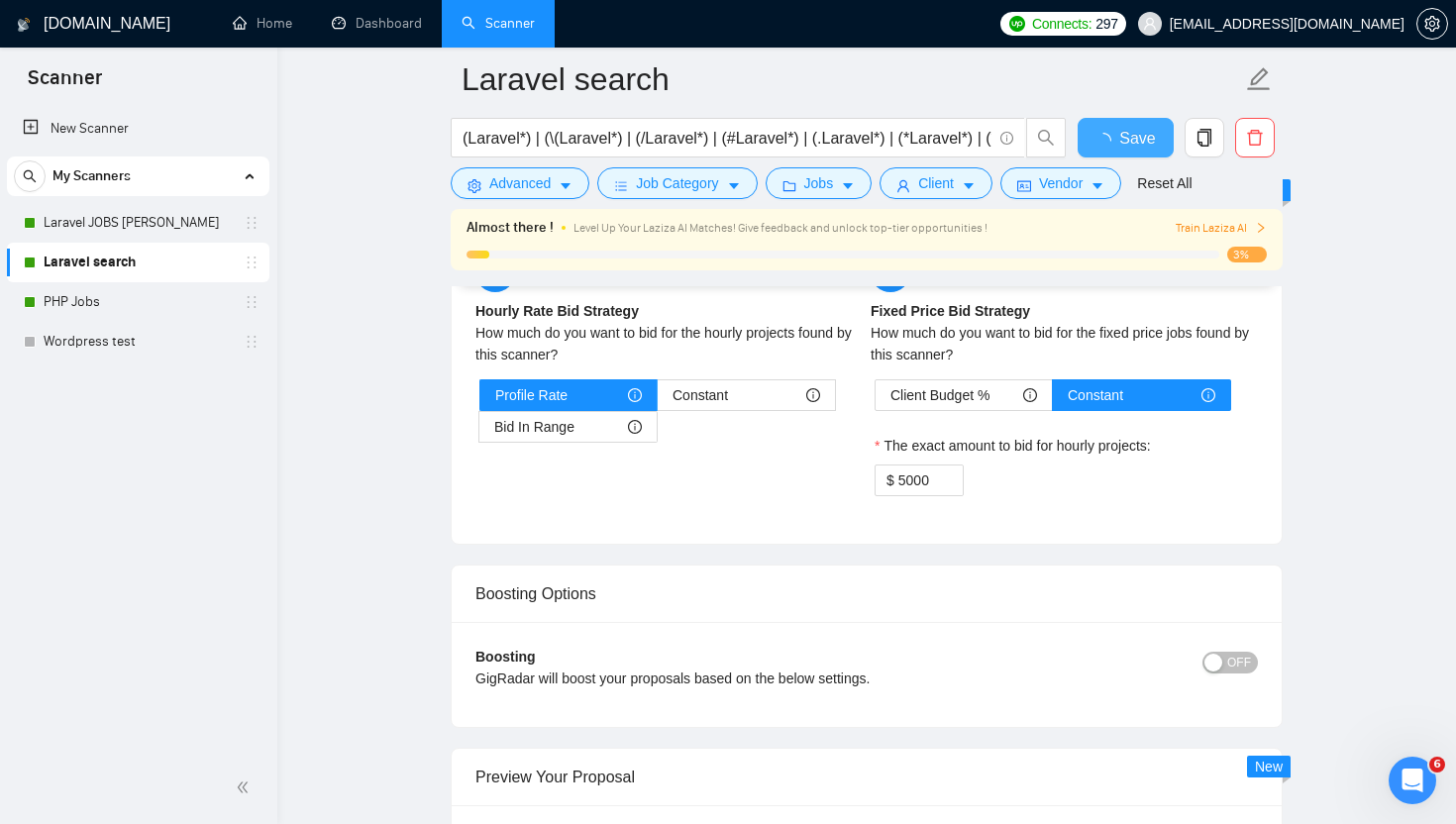
checkbox input "true"
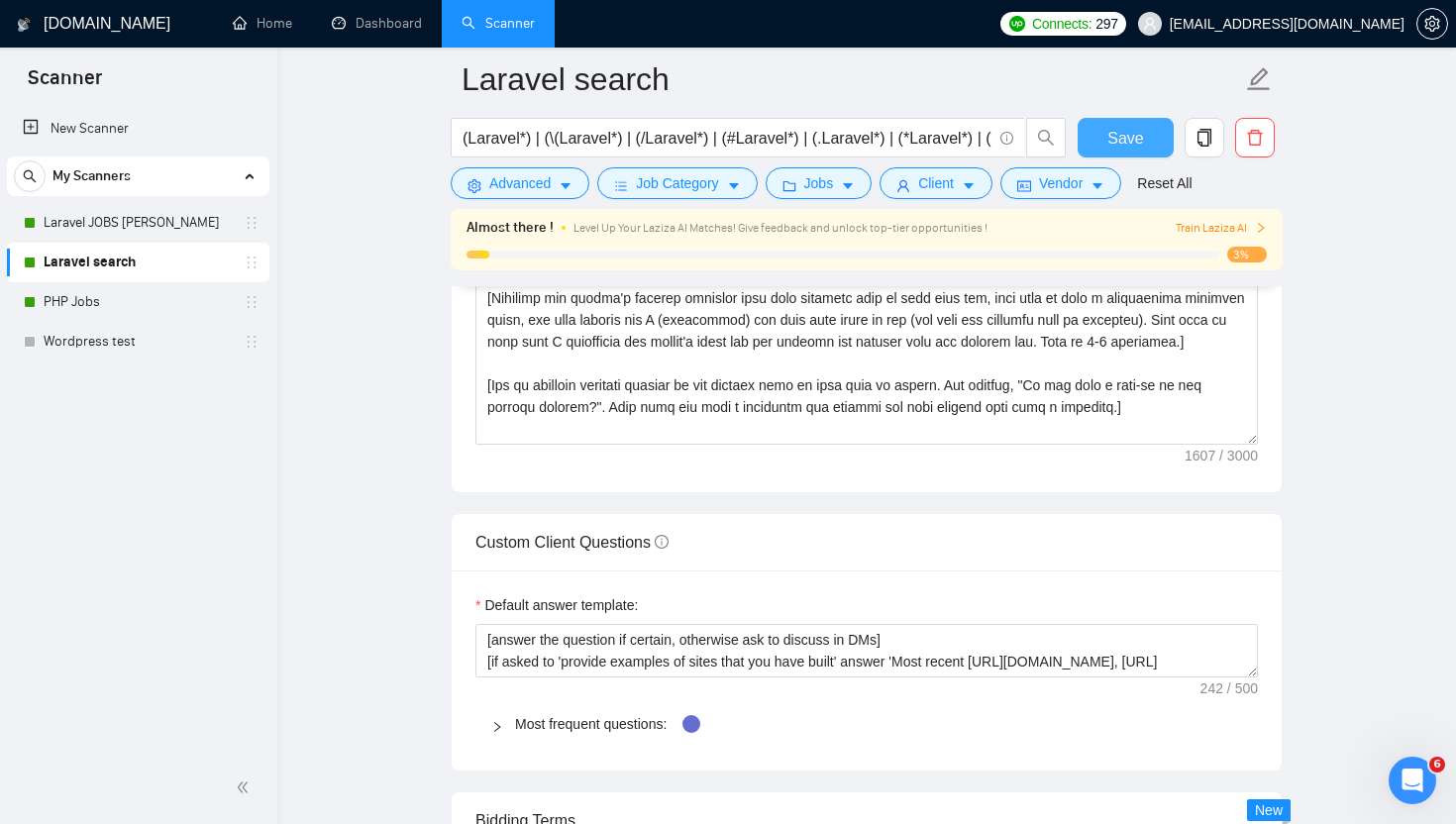
scroll to position [2766, 0]
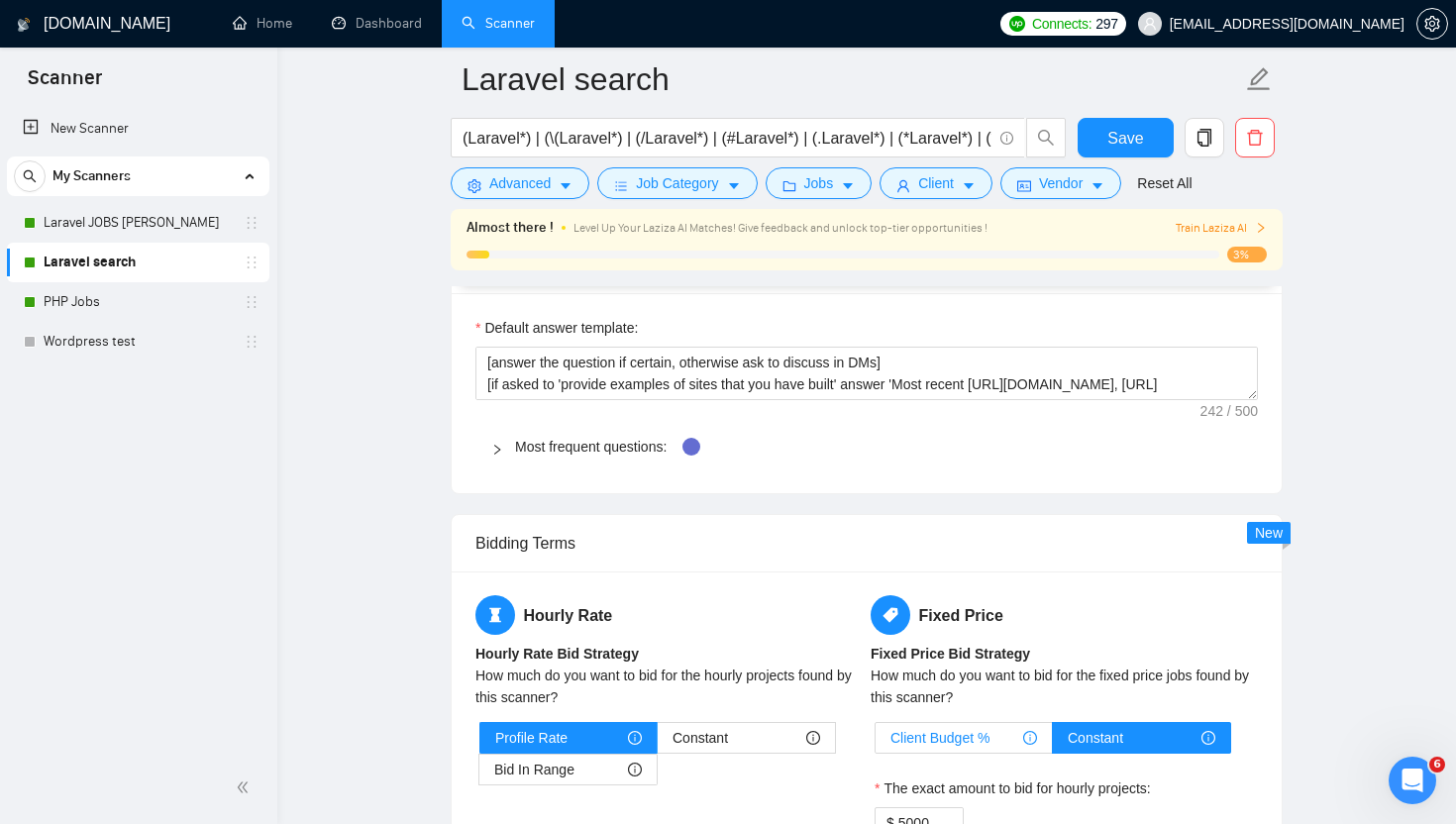
click at [942, 739] on span "Client Budget %" at bounding box center [940, 737] width 100 height 30
click at [876, 742] on input "Client Budget %" at bounding box center [876, 742] width 0 height 0
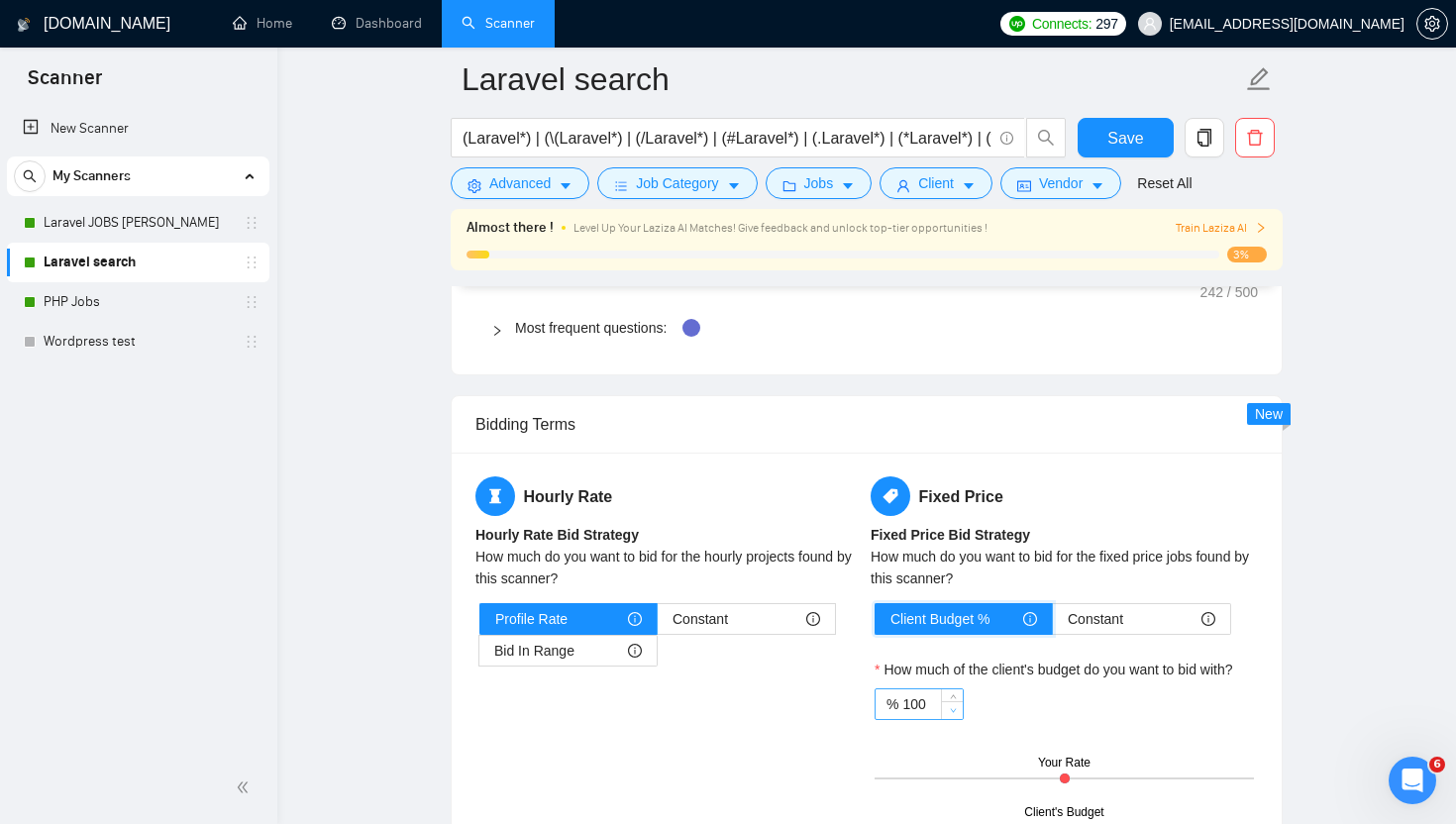
scroll to position [2909, 0]
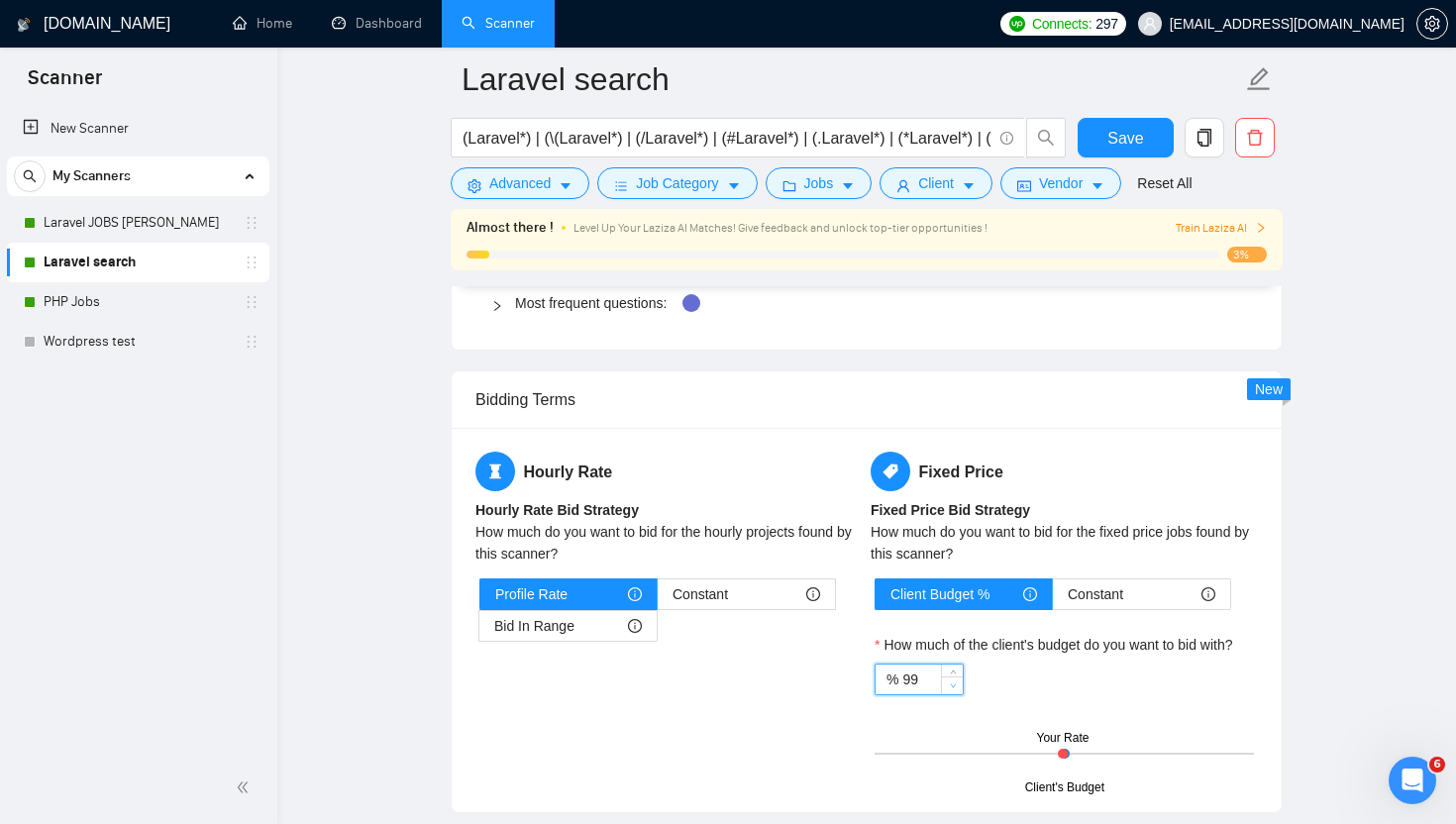
click at [950, 684] on icon "down" at bounding box center [952, 686] width 7 height 7
type input "95"
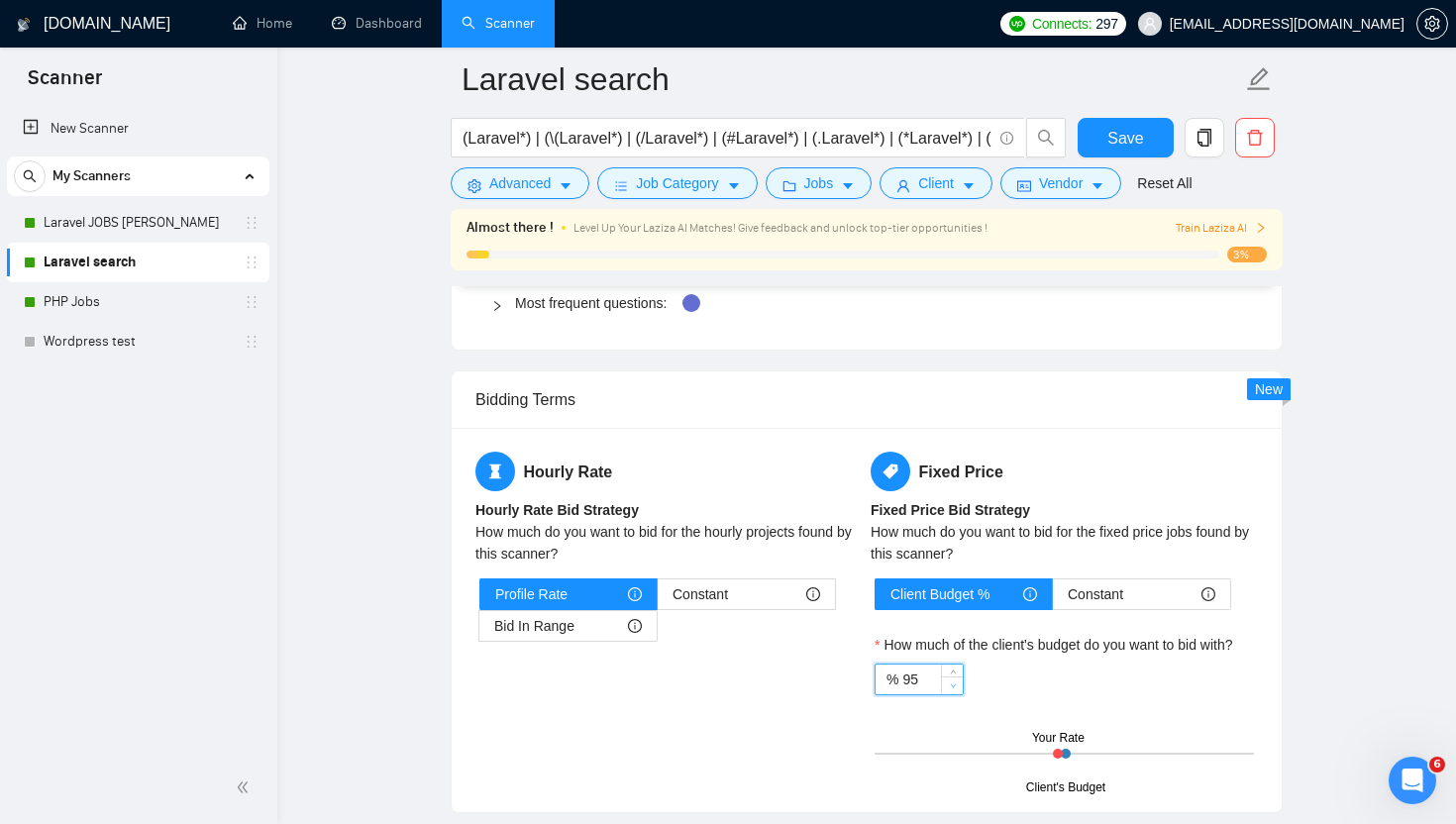
click at [950, 685] on icon "down" at bounding box center [952, 687] width 6 height 4
click at [1138, 139] on span "Save" at bounding box center [1126, 137] width 36 height 25
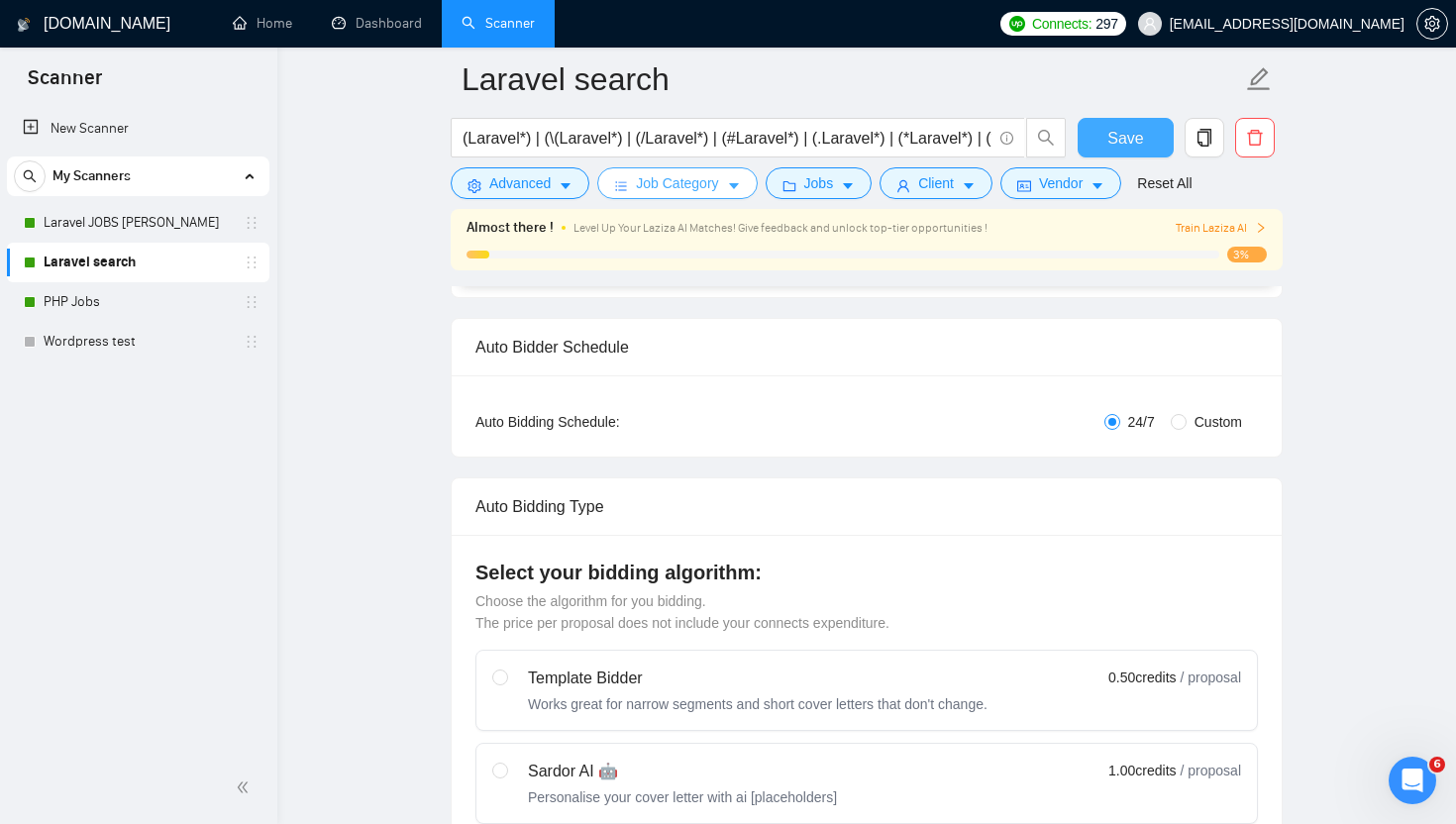
scroll to position [274, 0]
click at [833, 195] on button "Jobs" at bounding box center [818, 183] width 106 height 32
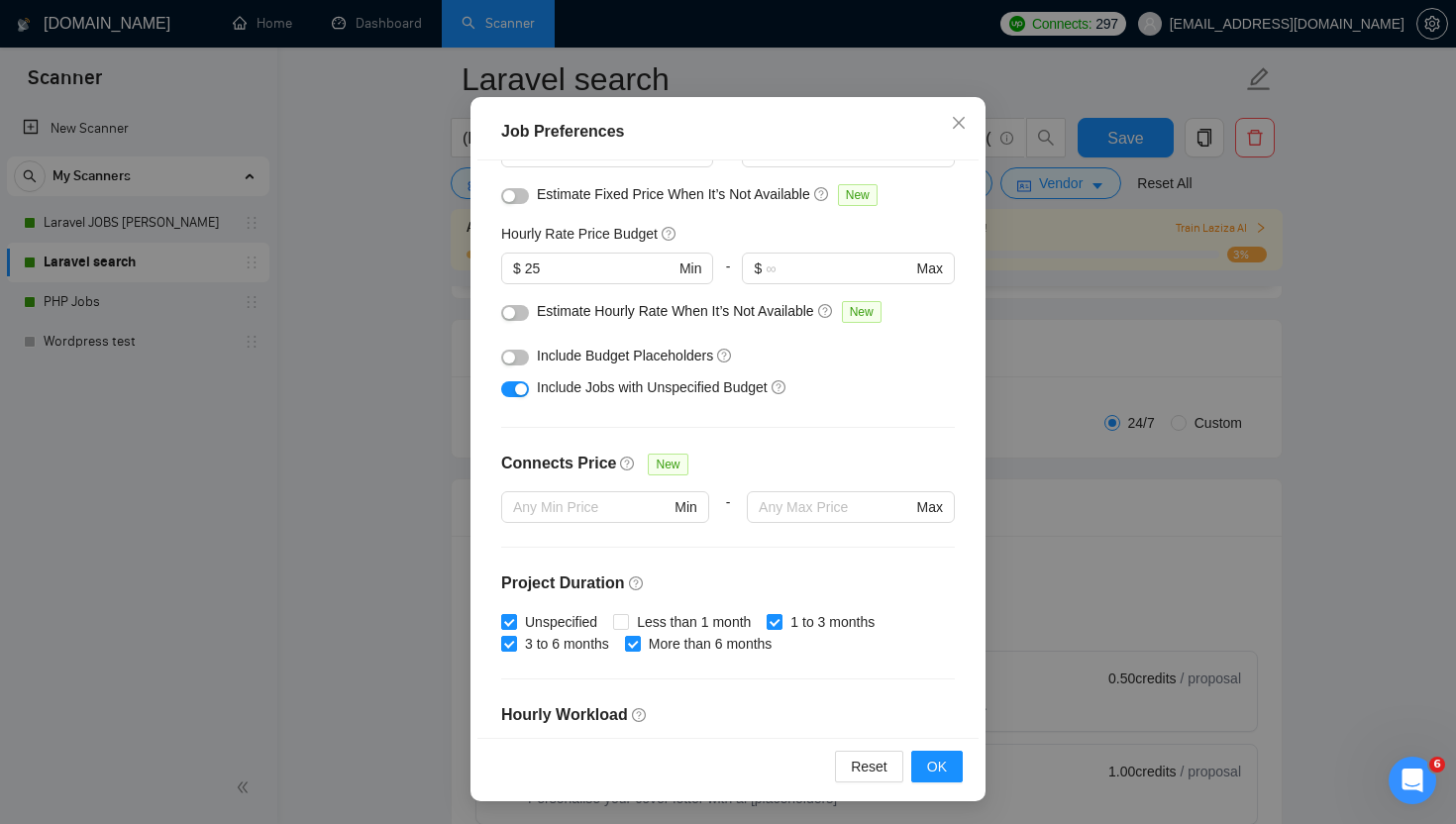
scroll to position [0, 0]
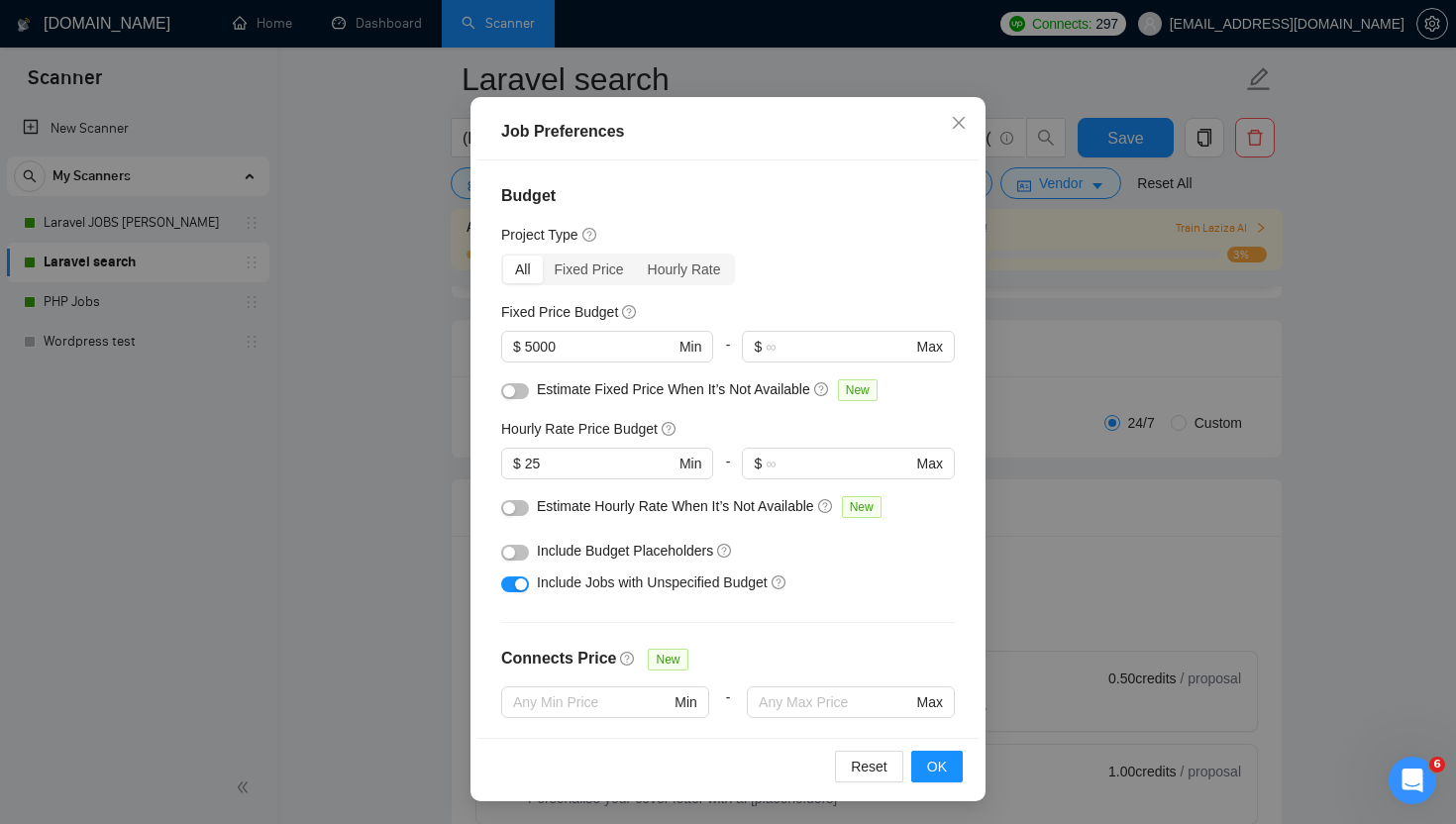
click at [1077, 310] on div "Job Preferences Budget Project Type All Fixed Price Hourly Rate Fixed Price Bud…" at bounding box center [728, 412] width 1456 height 824
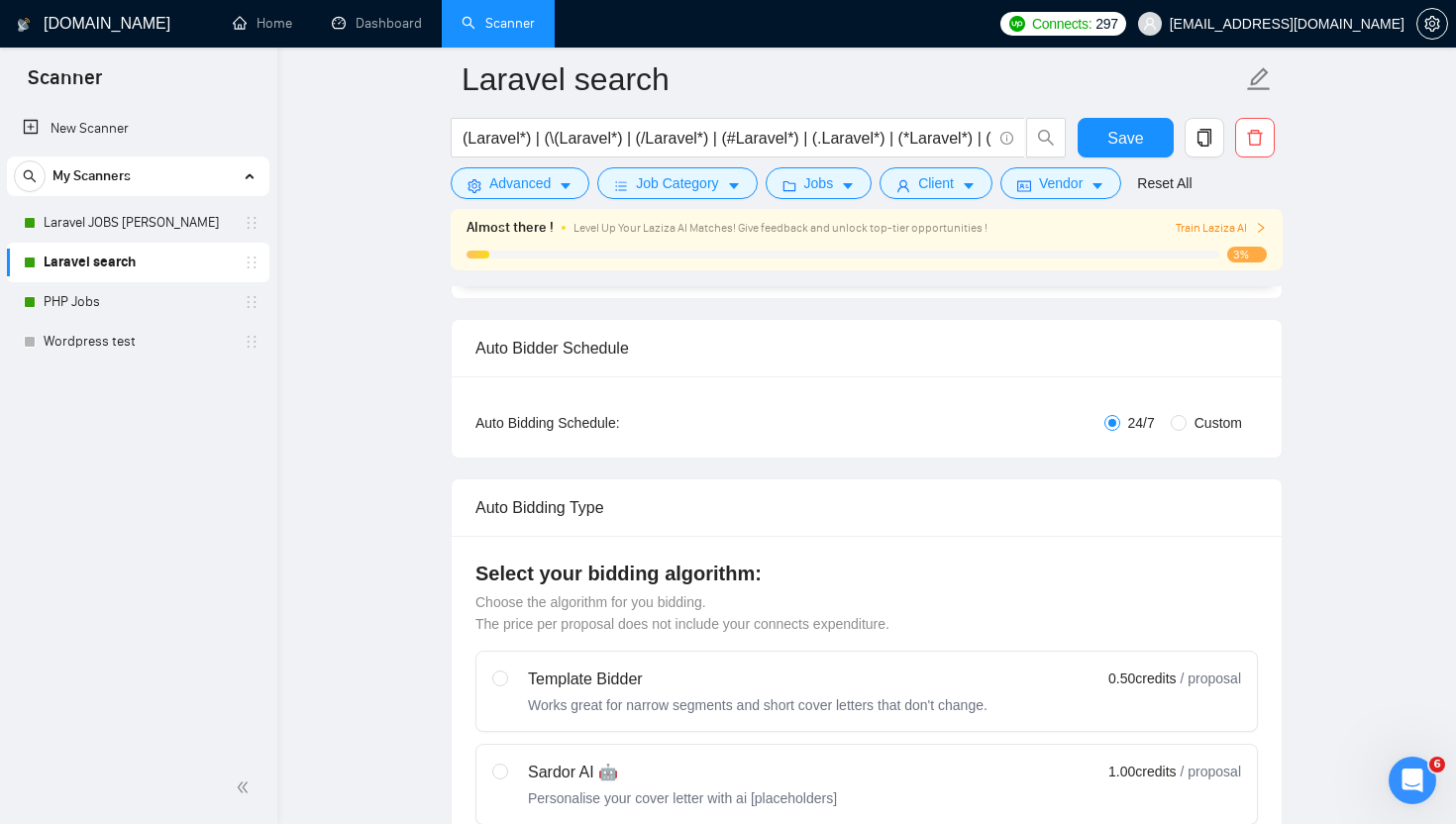
scroll to position [22, 0]
drag, startPoint x: 1100, startPoint y: 124, endPoint x: 771, endPoint y: 146, distance: 329.7
click at [1100, 124] on button "Save" at bounding box center [1126, 137] width 97 height 40
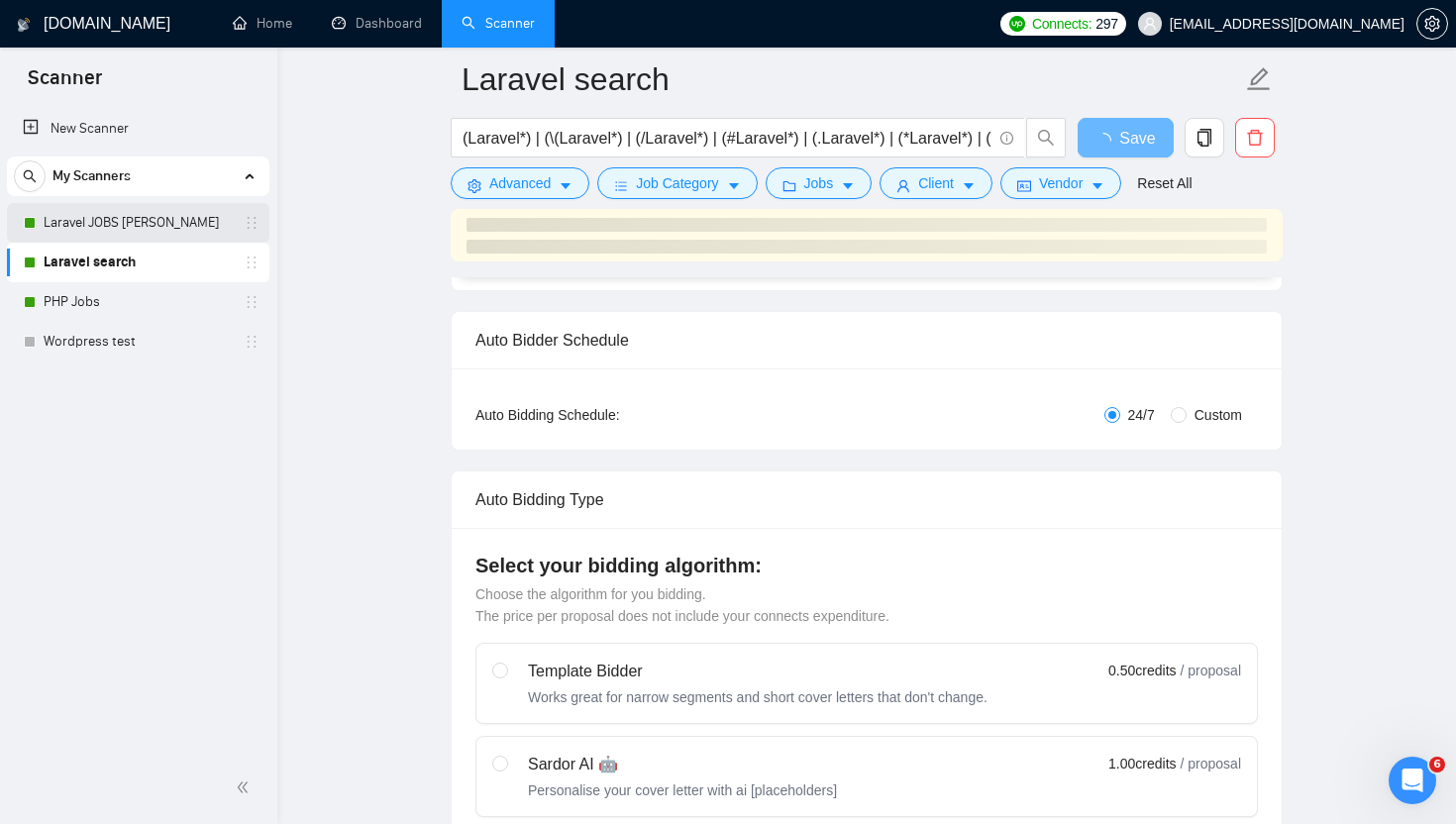
click at [106, 218] on link "Laravel JOBS [PERSON_NAME]" at bounding box center [137, 223] width 188 height 40
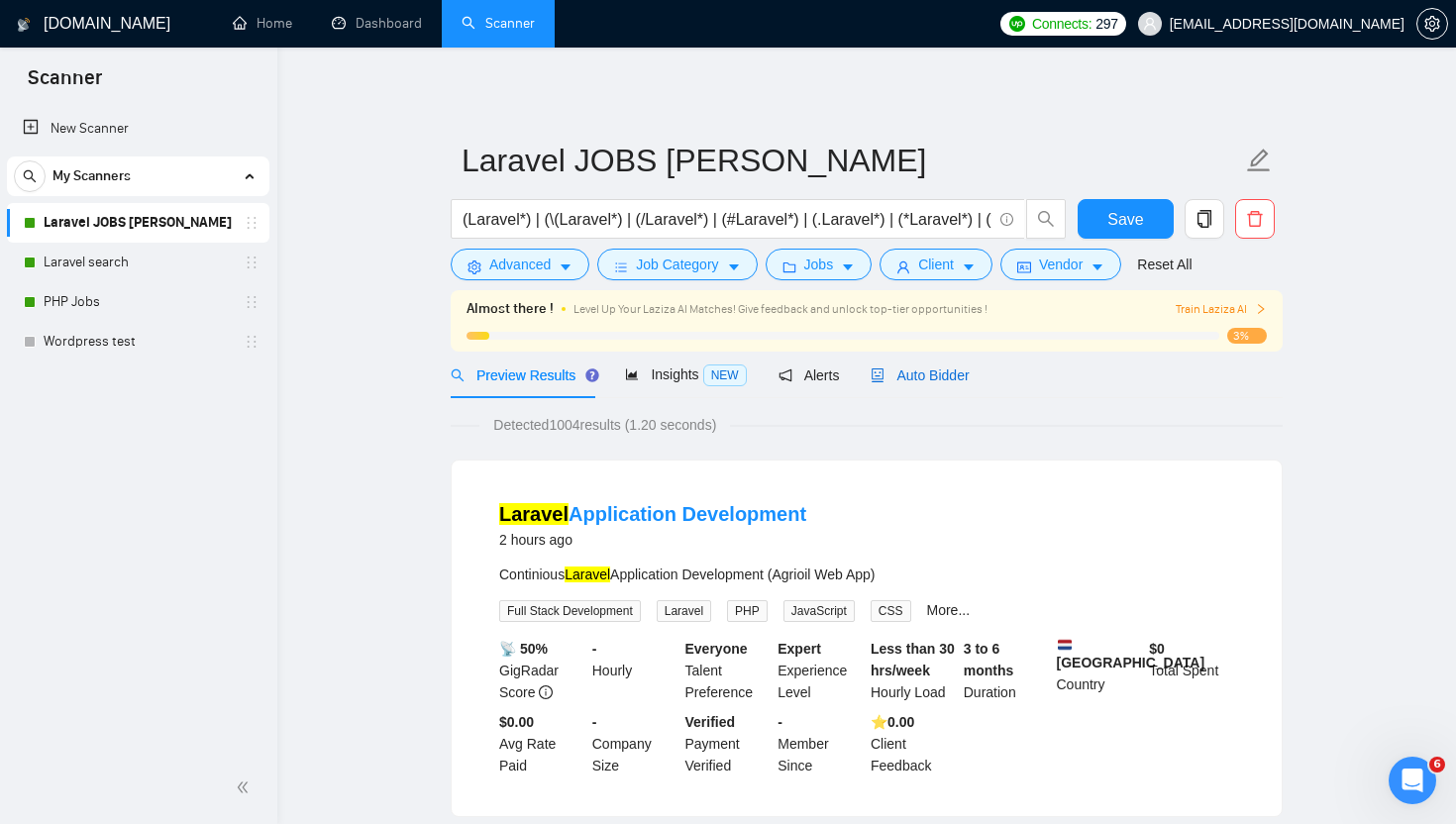
click at [951, 376] on span "Auto Bidder" at bounding box center [920, 375] width 99 height 16
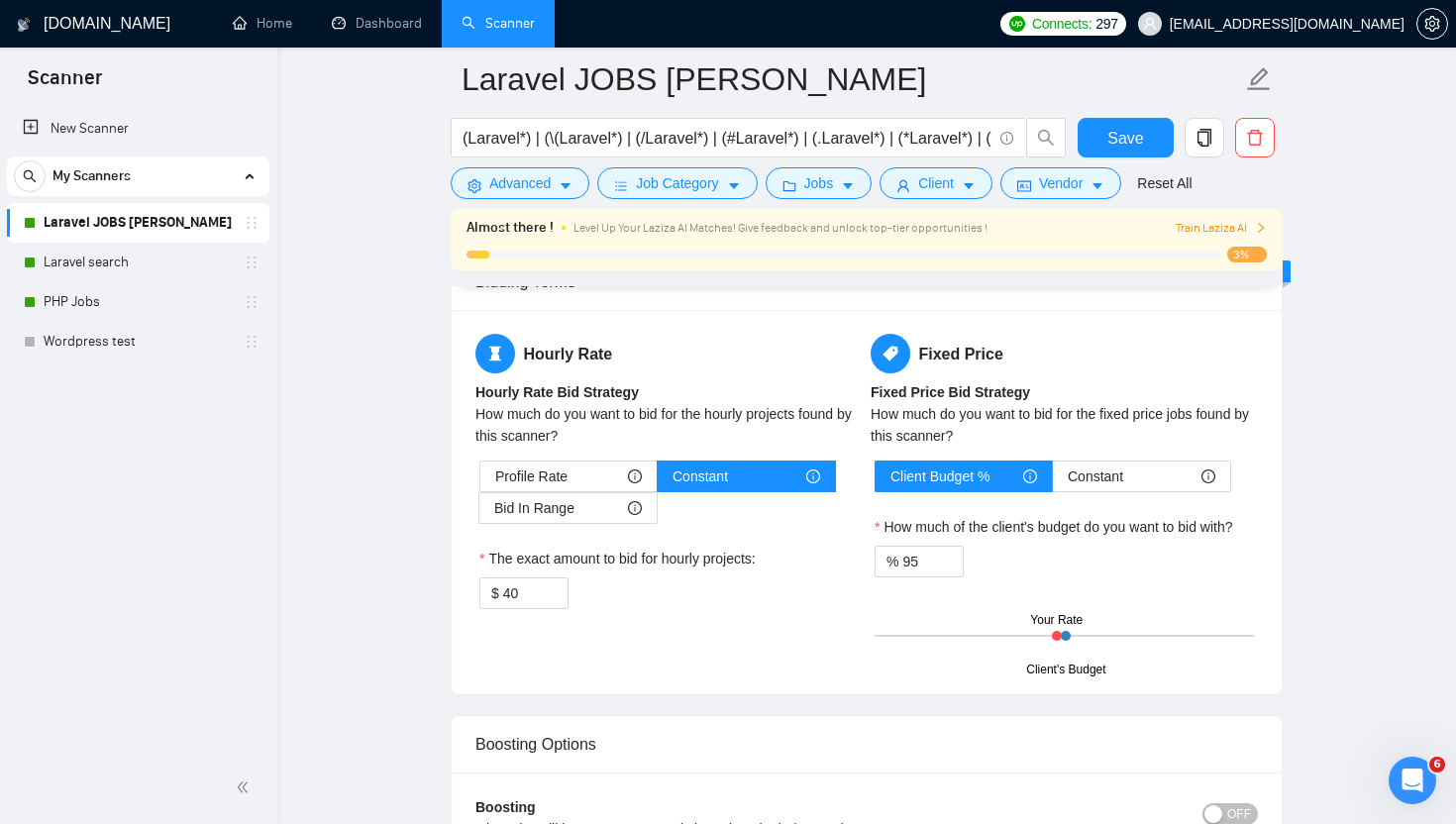
scroll to position [3059, 0]
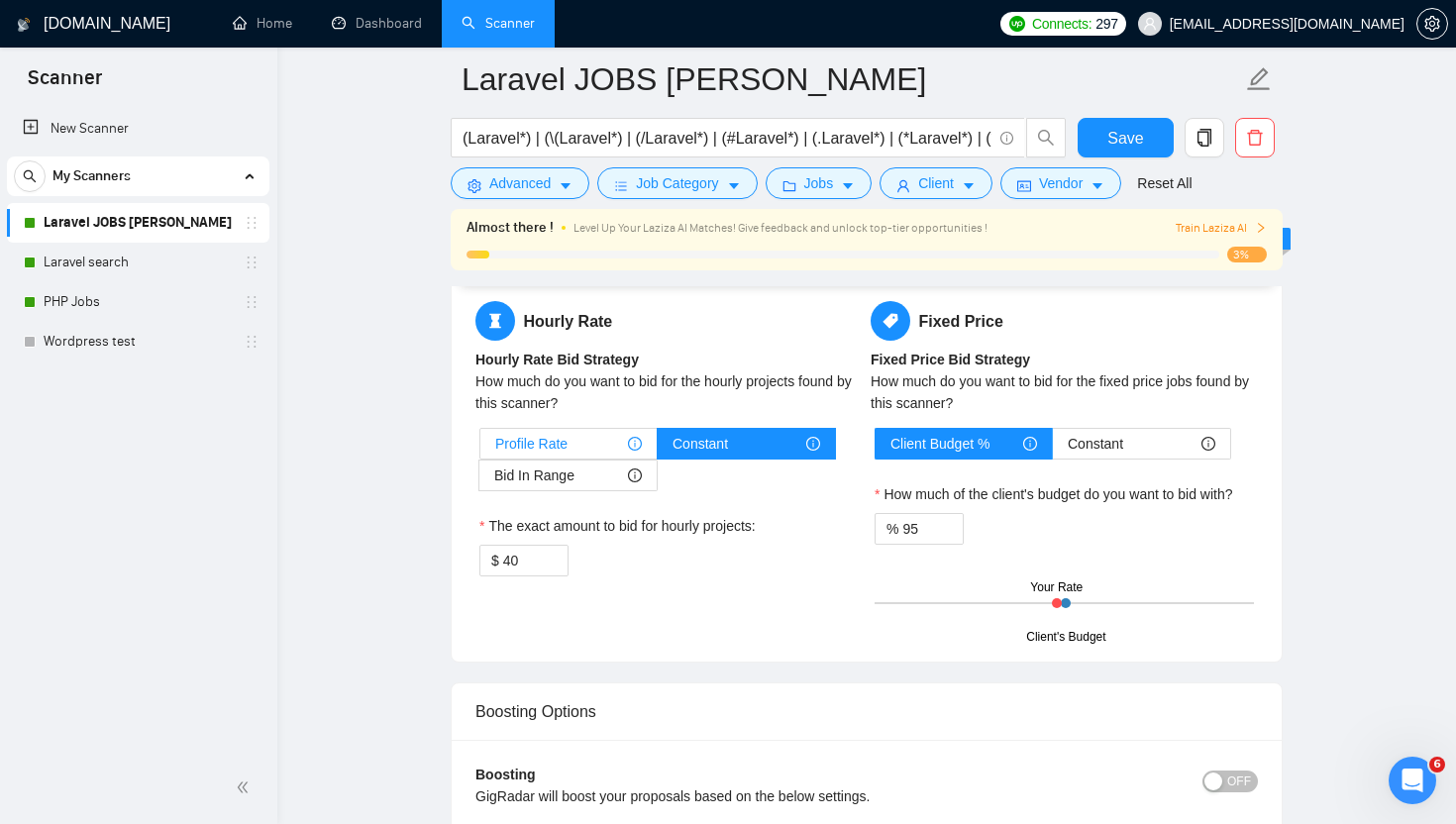
click at [518, 439] on span "Profile Rate" at bounding box center [531, 444] width 73 height 30
click at [481, 449] on input "Profile Rate" at bounding box center [481, 449] width 0 height 0
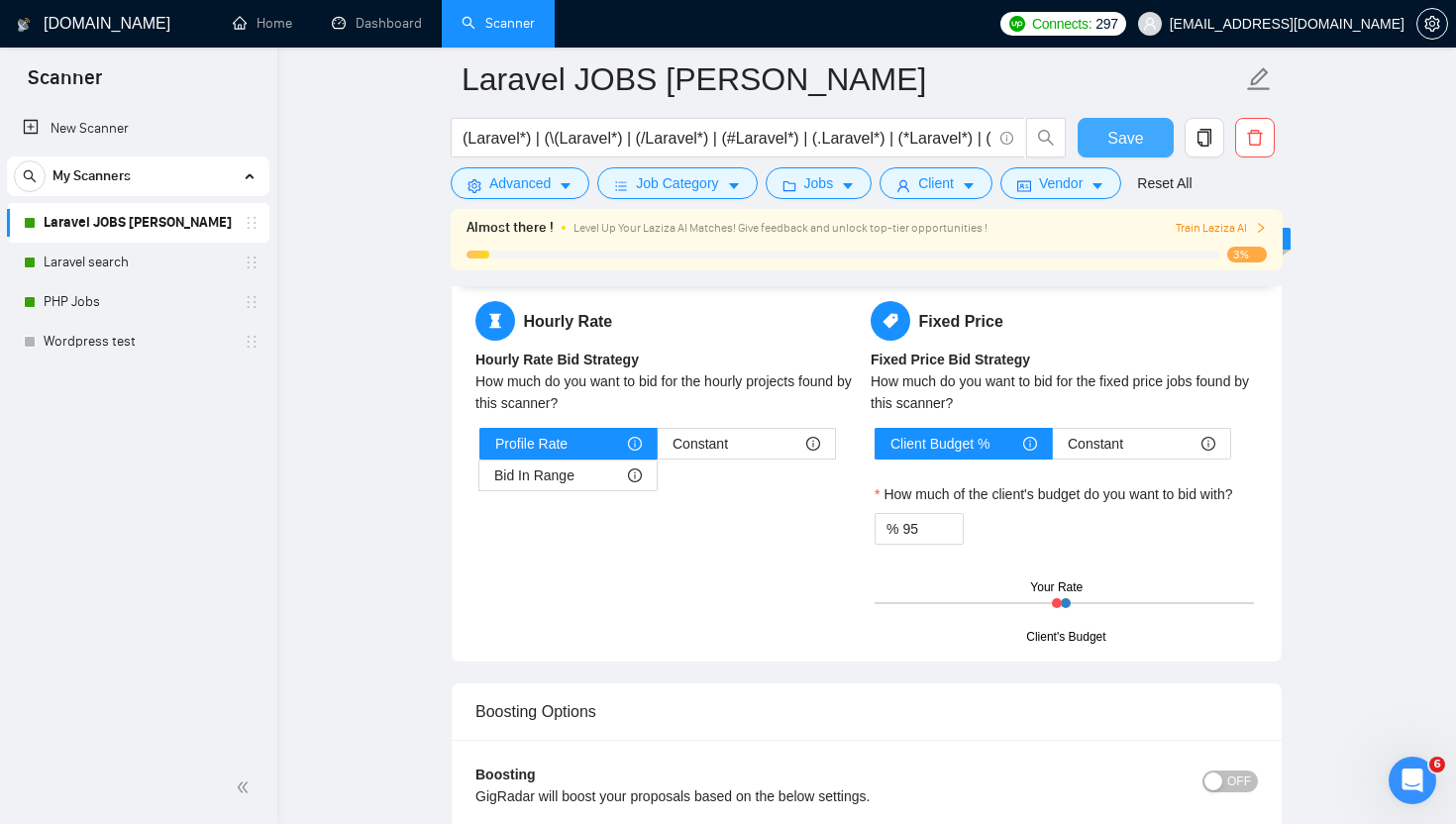
drag, startPoint x: 1124, startPoint y: 146, endPoint x: 1089, endPoint y: 175, distance: 45.5
click at [1124, 146] on span "Save" at bounding box center [1126, 137] width 36 height 25
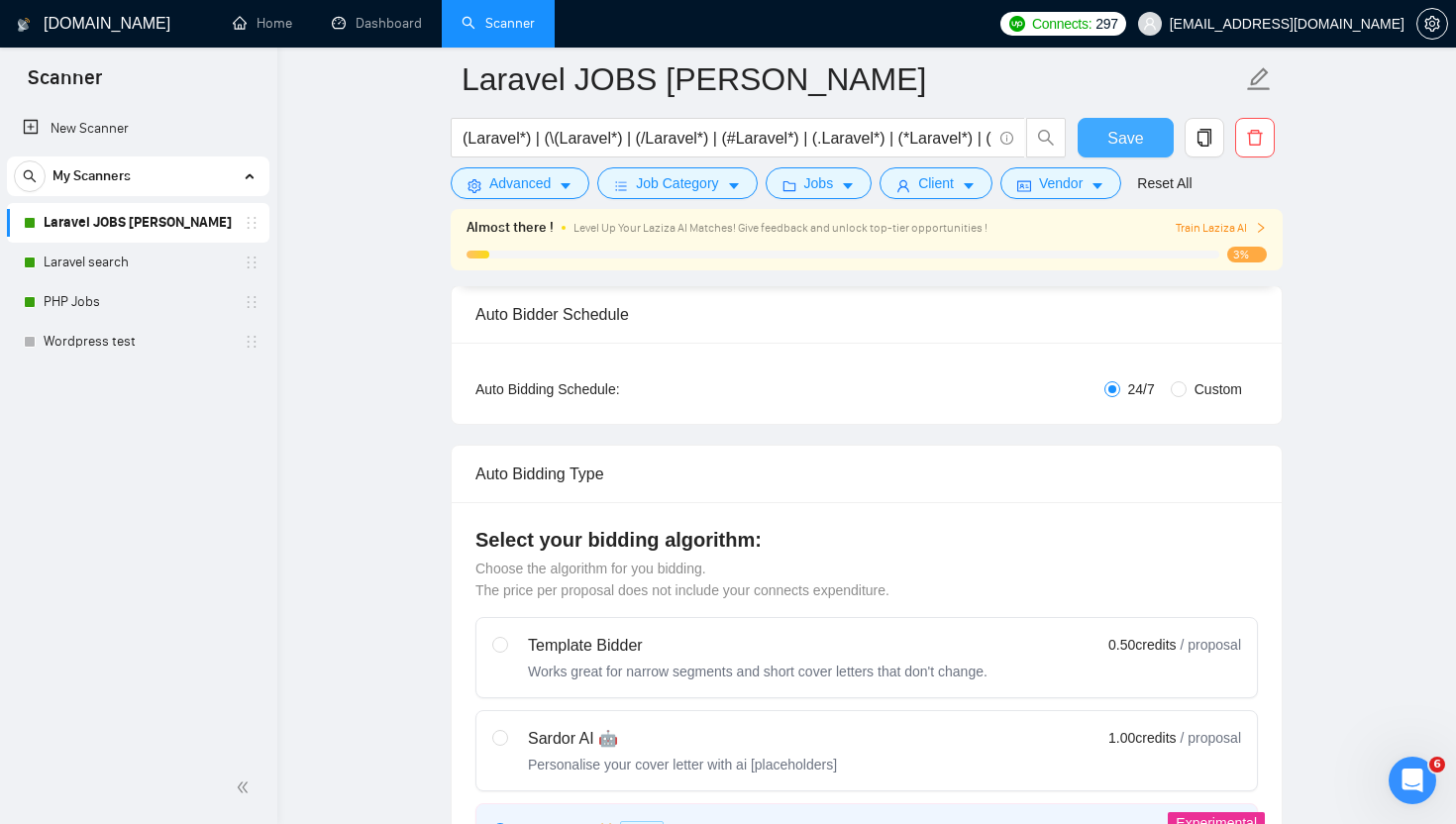
scroll to position [0, 0]
